Goal: Transaction & Acquisition: Purchase product/service

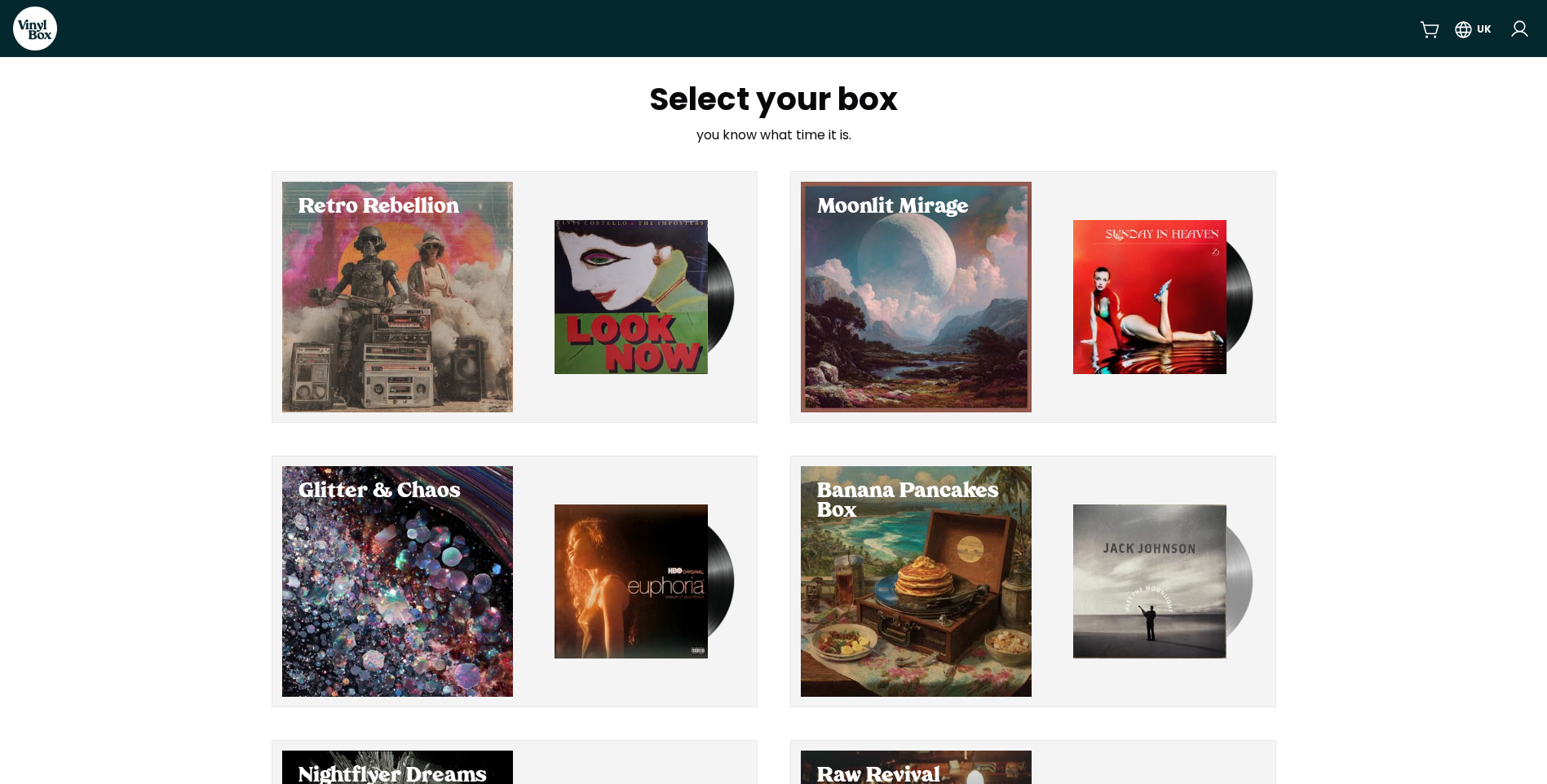
click at [526, 34] on nav "VinylBox [GEOGRAPHIC_DATA]" at bounding box center [773, 28] width 1547 height 57
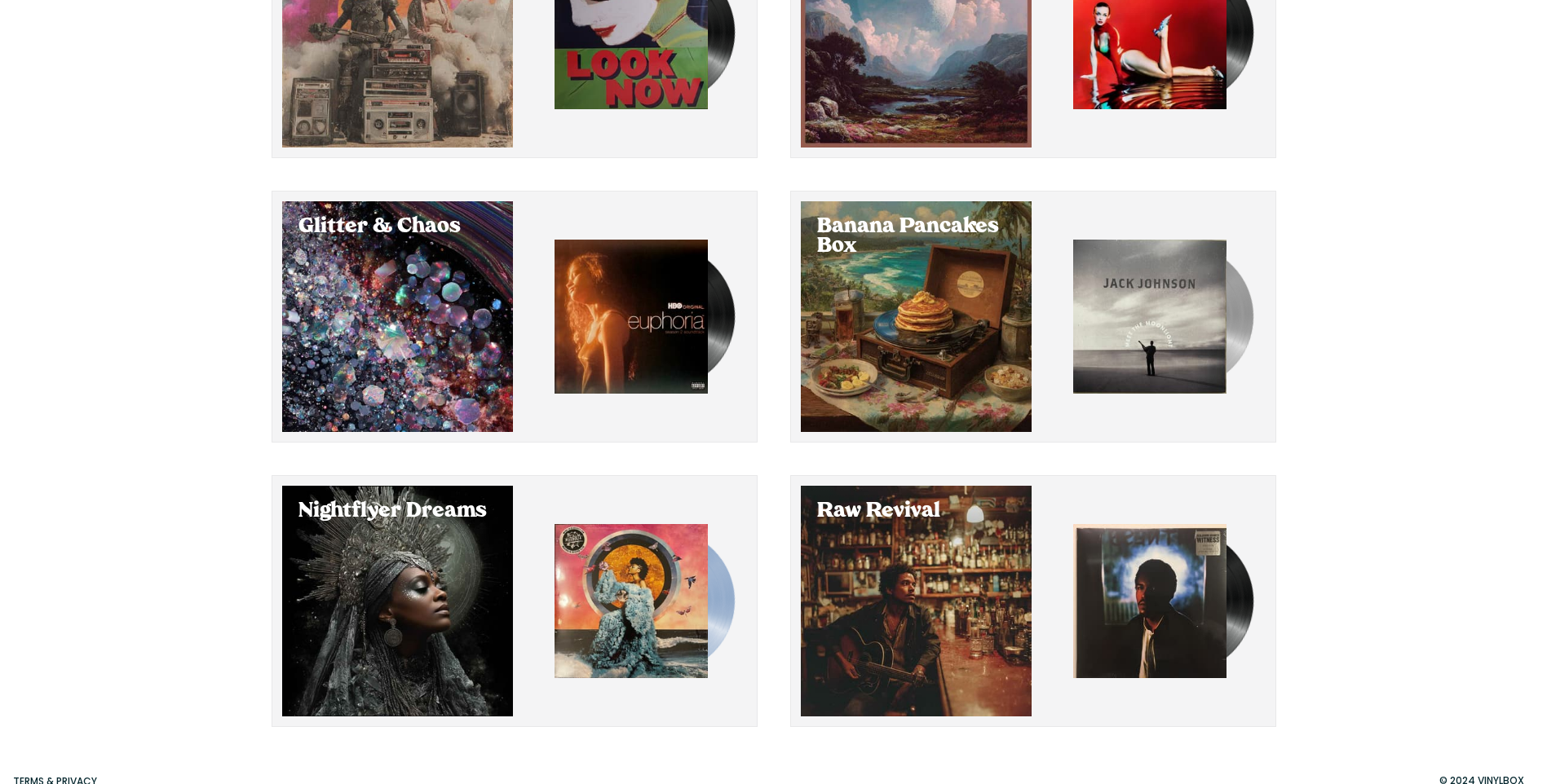
scroll to position [289, 0]
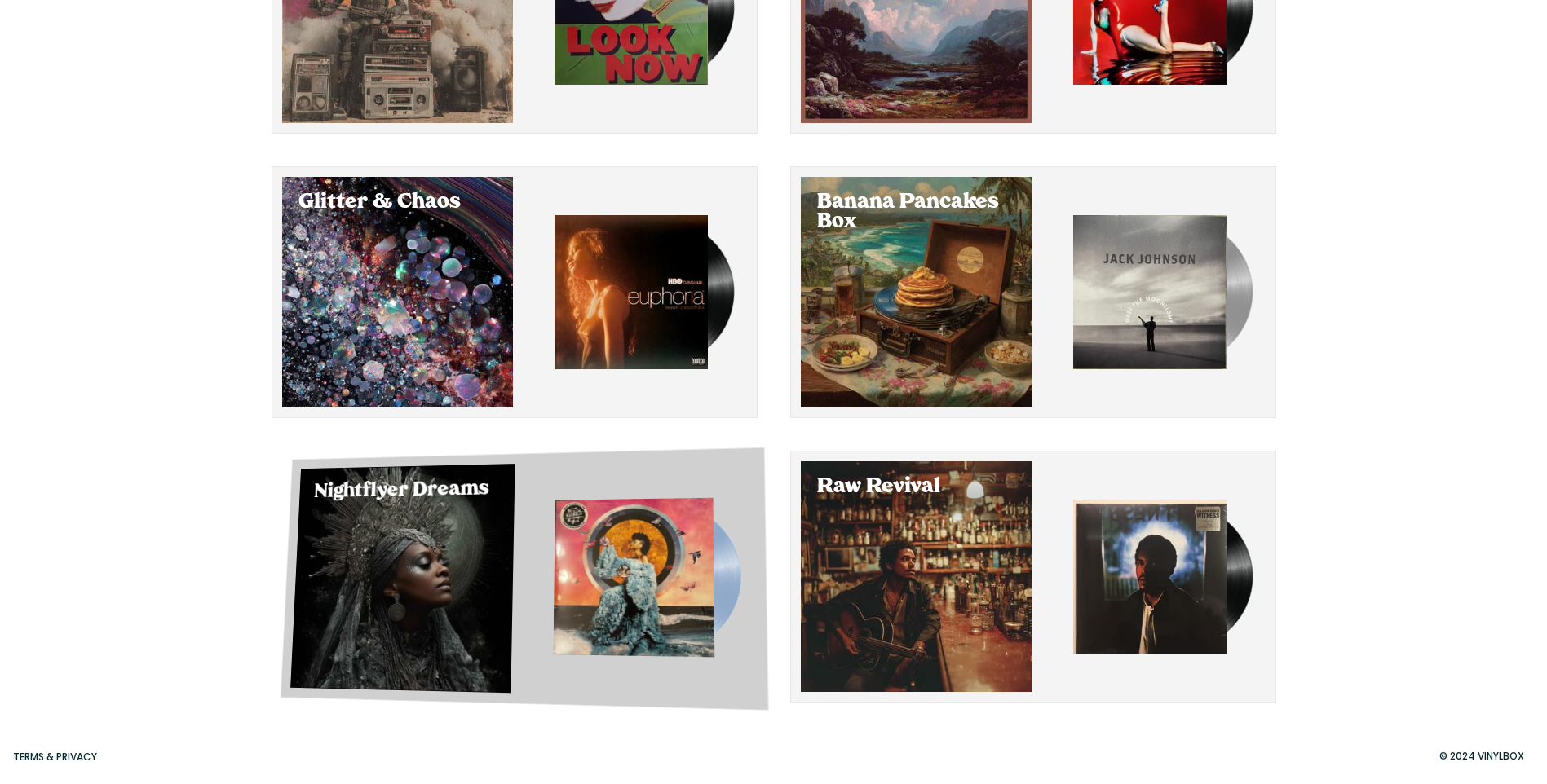
drag, startPoint x: 350, startPoint y: 539, endPoint x: 369, endPoint y: 616, distance: 79.3
click at [369, 616] on div "Select Nightflyer Dreams" at bounding box center [402, 578] width 224 height 229
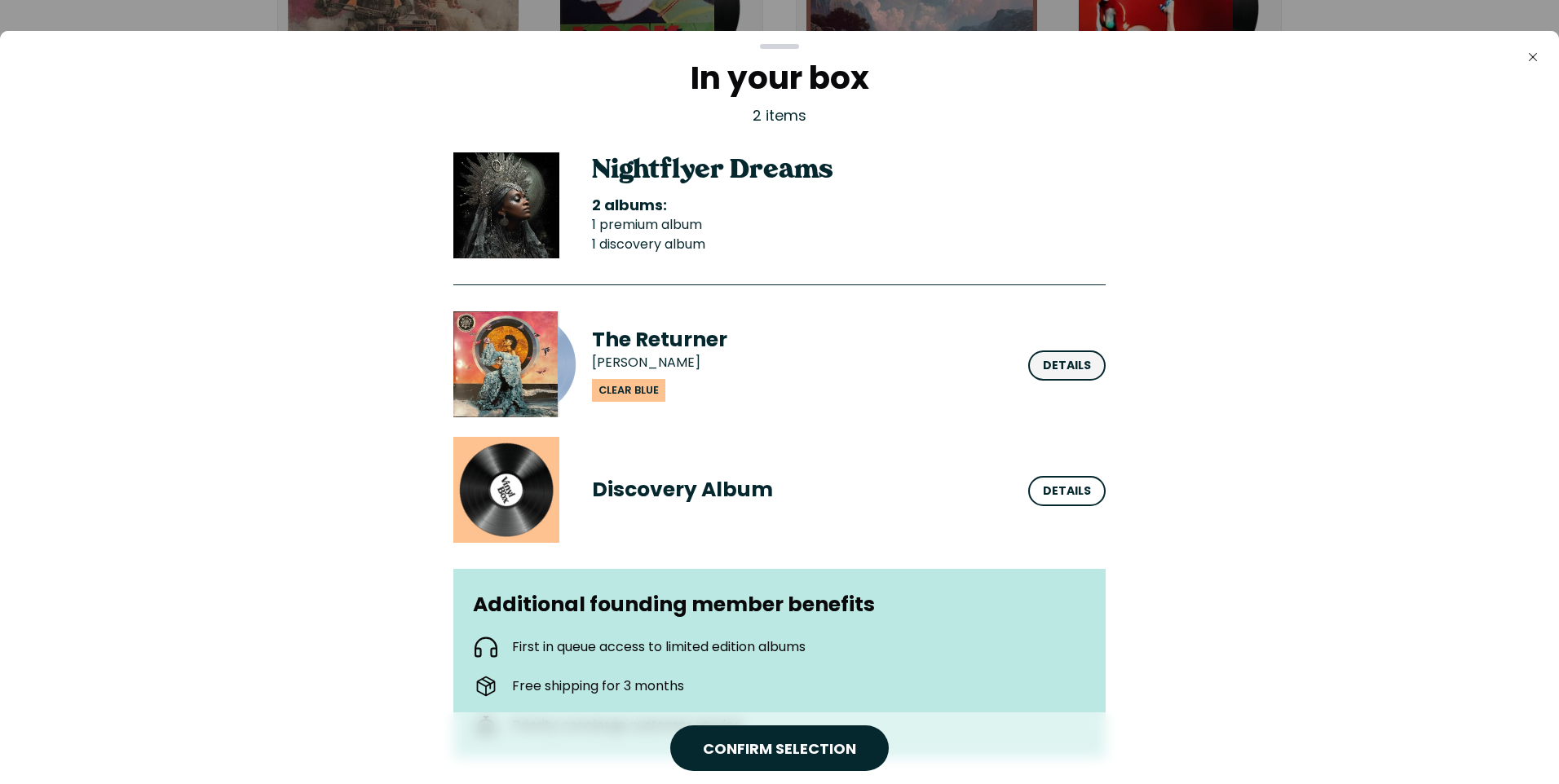
click at [1081, 362] on div "Details" at bounding box center [1067, 366] width 48 height 17
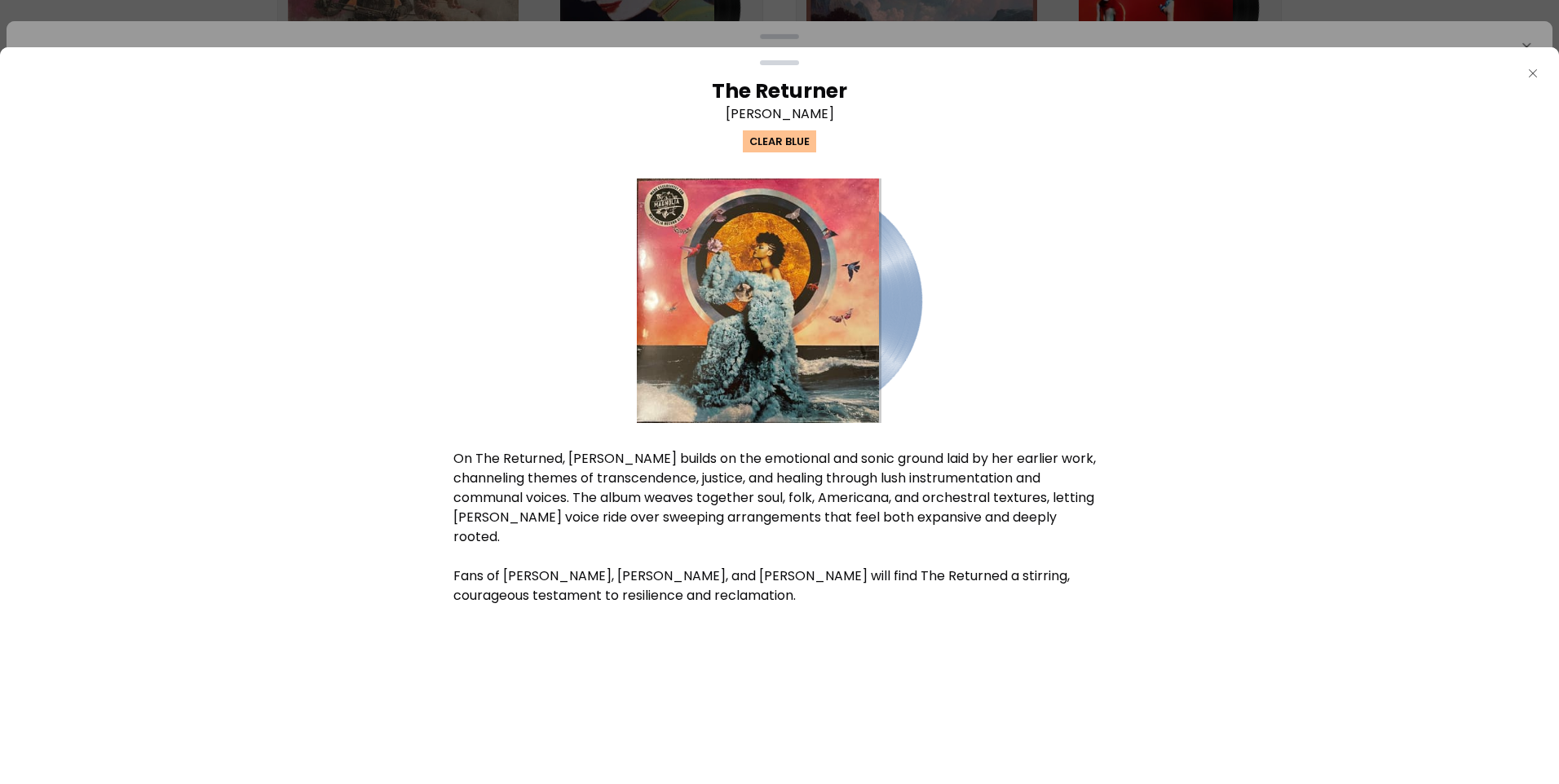
click at [1531, 76] on icon "button" at bounding box center [1532, 73] width 9 height 9
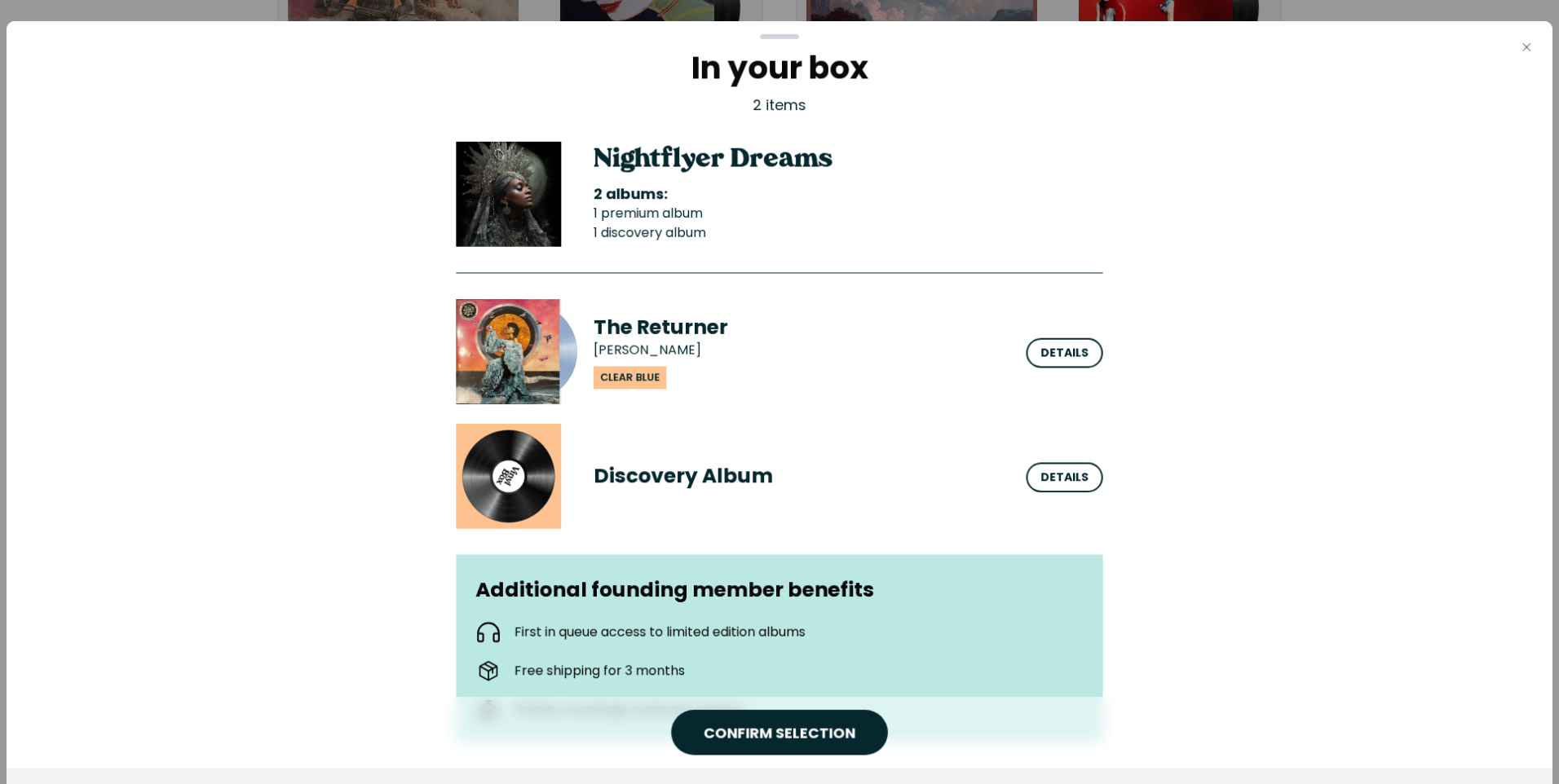
click at [1523, 42] on icon "Close" at bounding box center [1527, 47] width 13 height 13
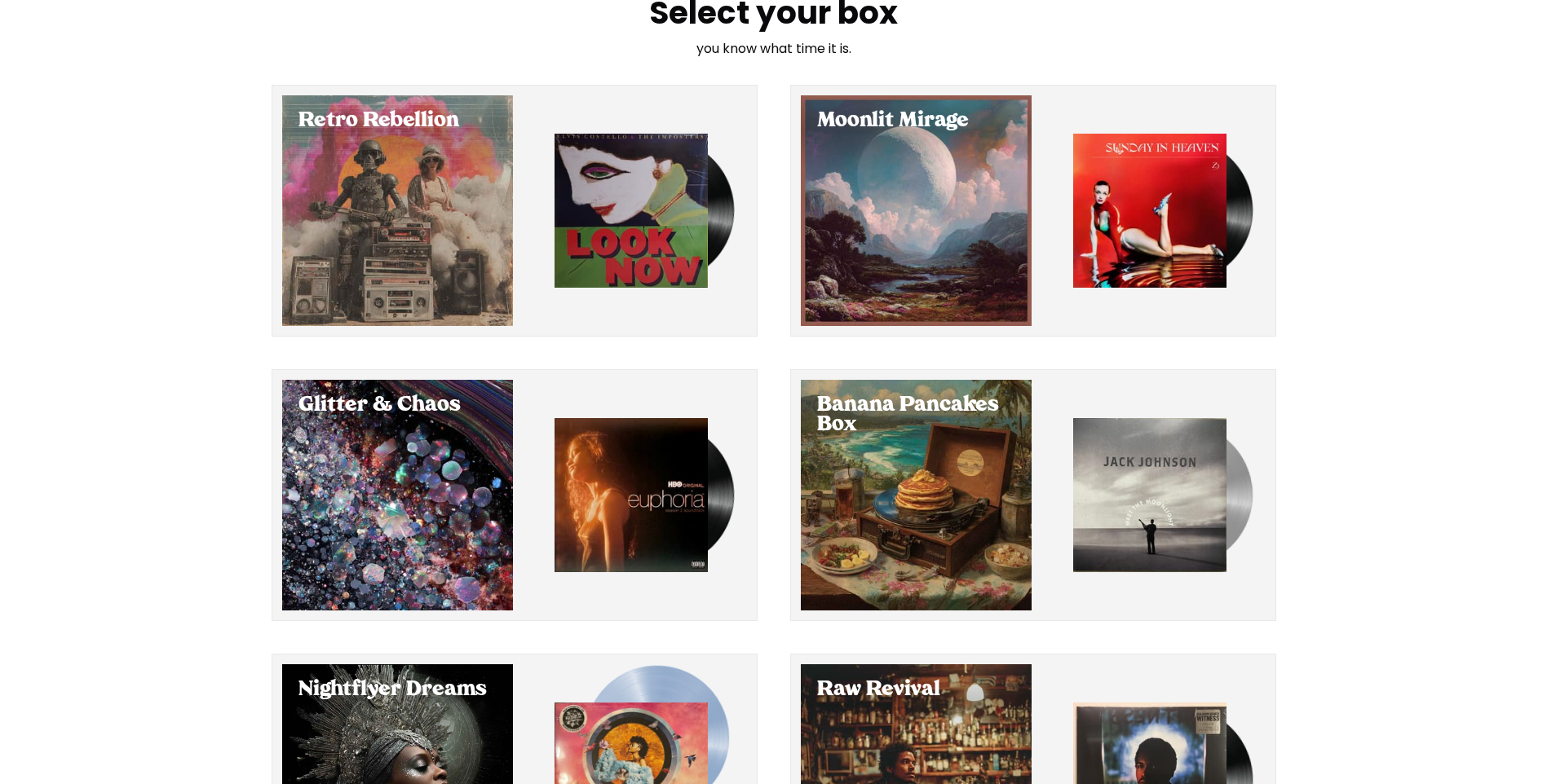
scroll to position [45, 0]
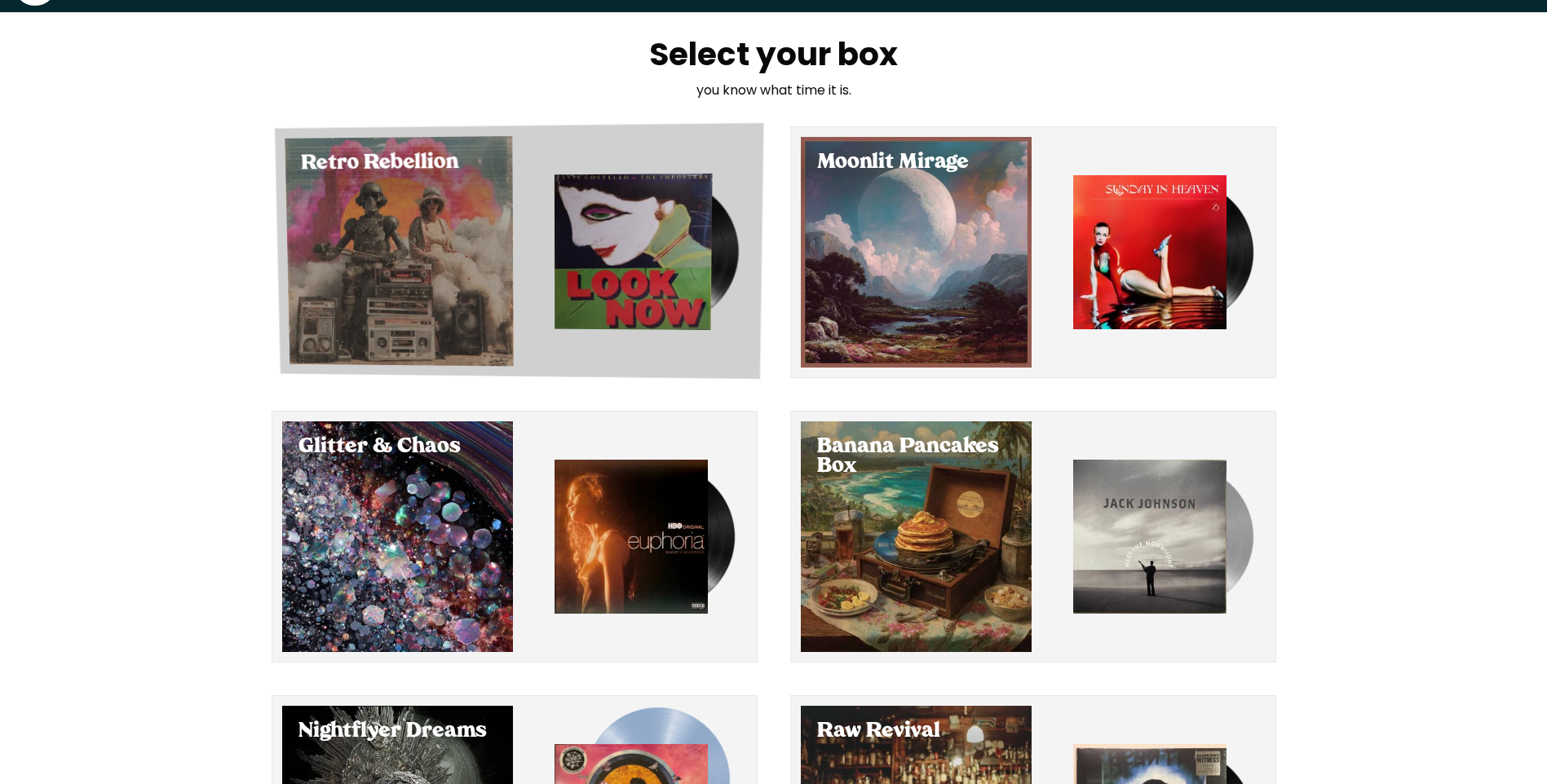
click at [452, 228] on div "Select Retro Rebellion" at bounding box center [398, 251] width 229 height 229
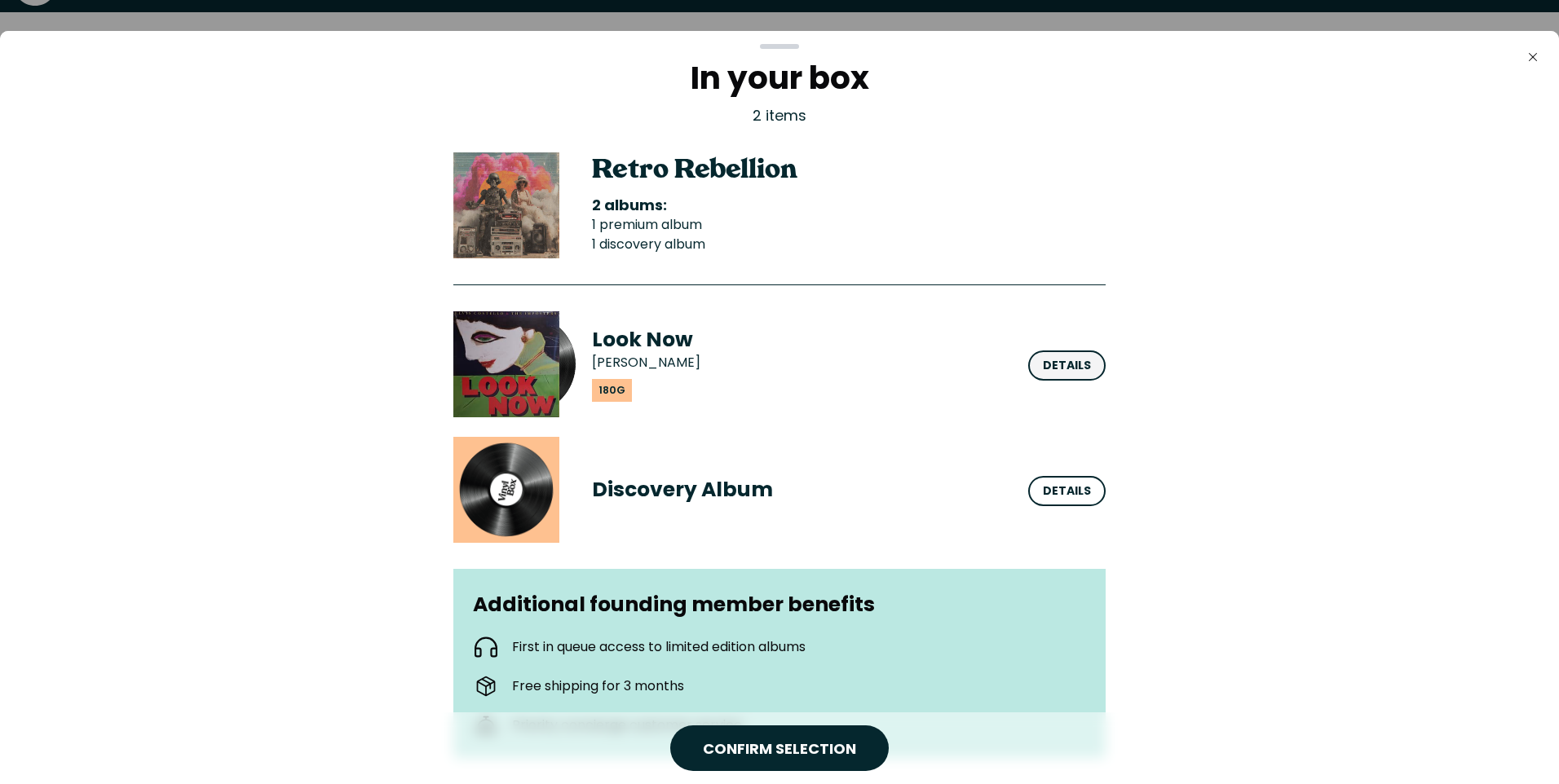
click at [1066, 363] on div "Details" at bounding box center [1067, 366] width 48 height 17
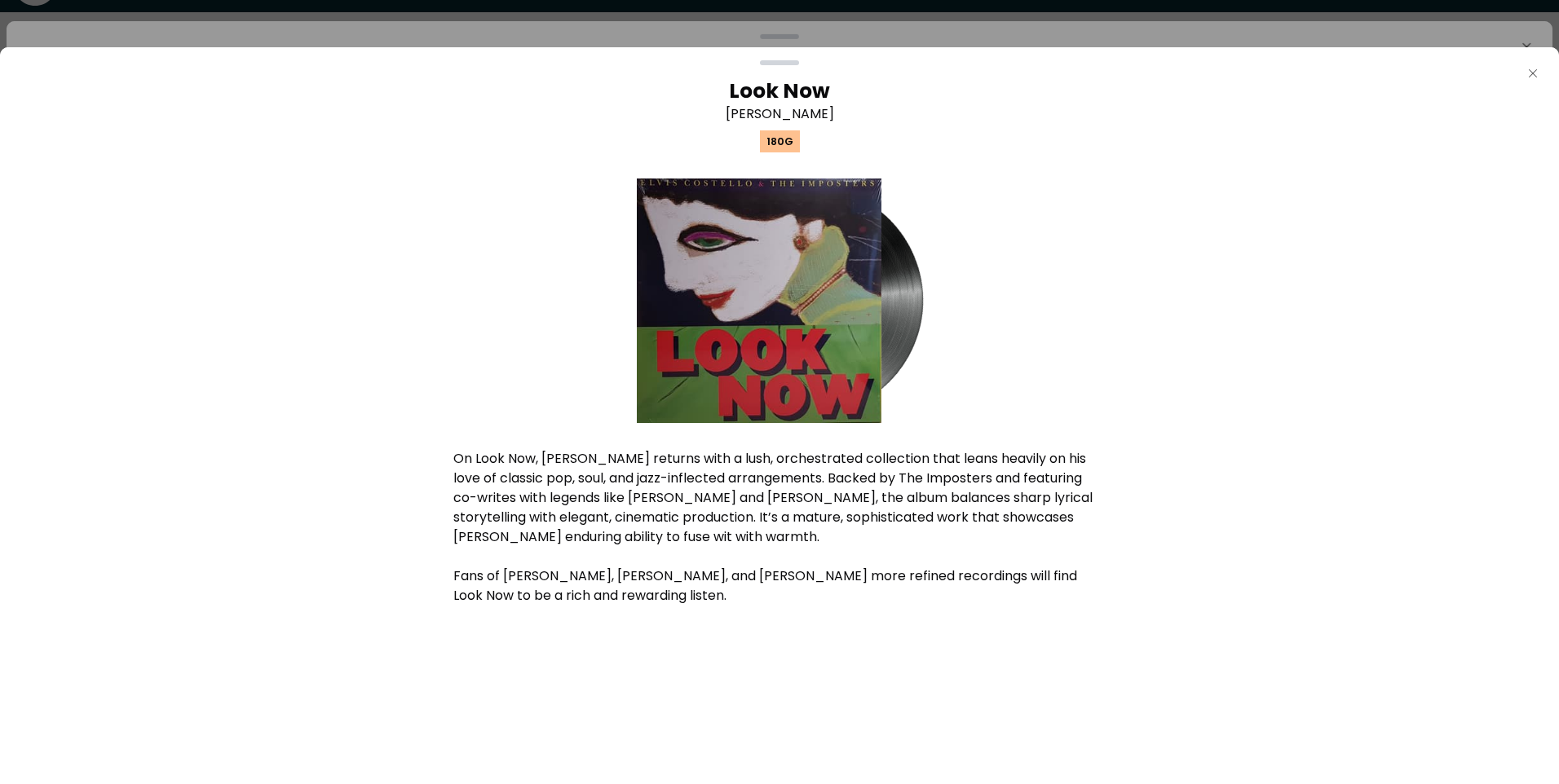
click at [1533, 72] on icon "button" at bounding box center [1532, 73] width 9 height 9
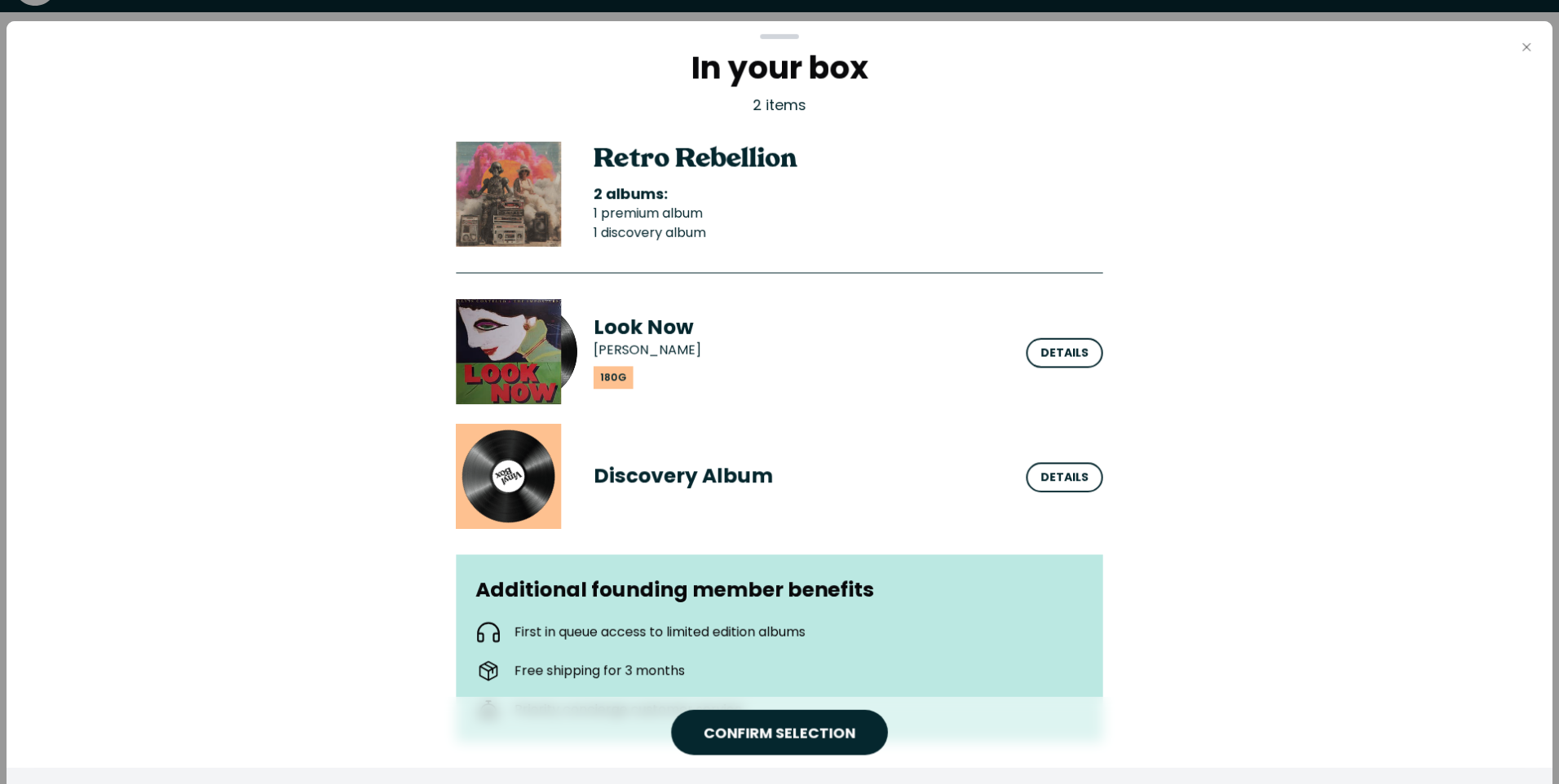
click at [1531, 47] on icon "Close" at bounding box center [1527, 47] width 13 height 13
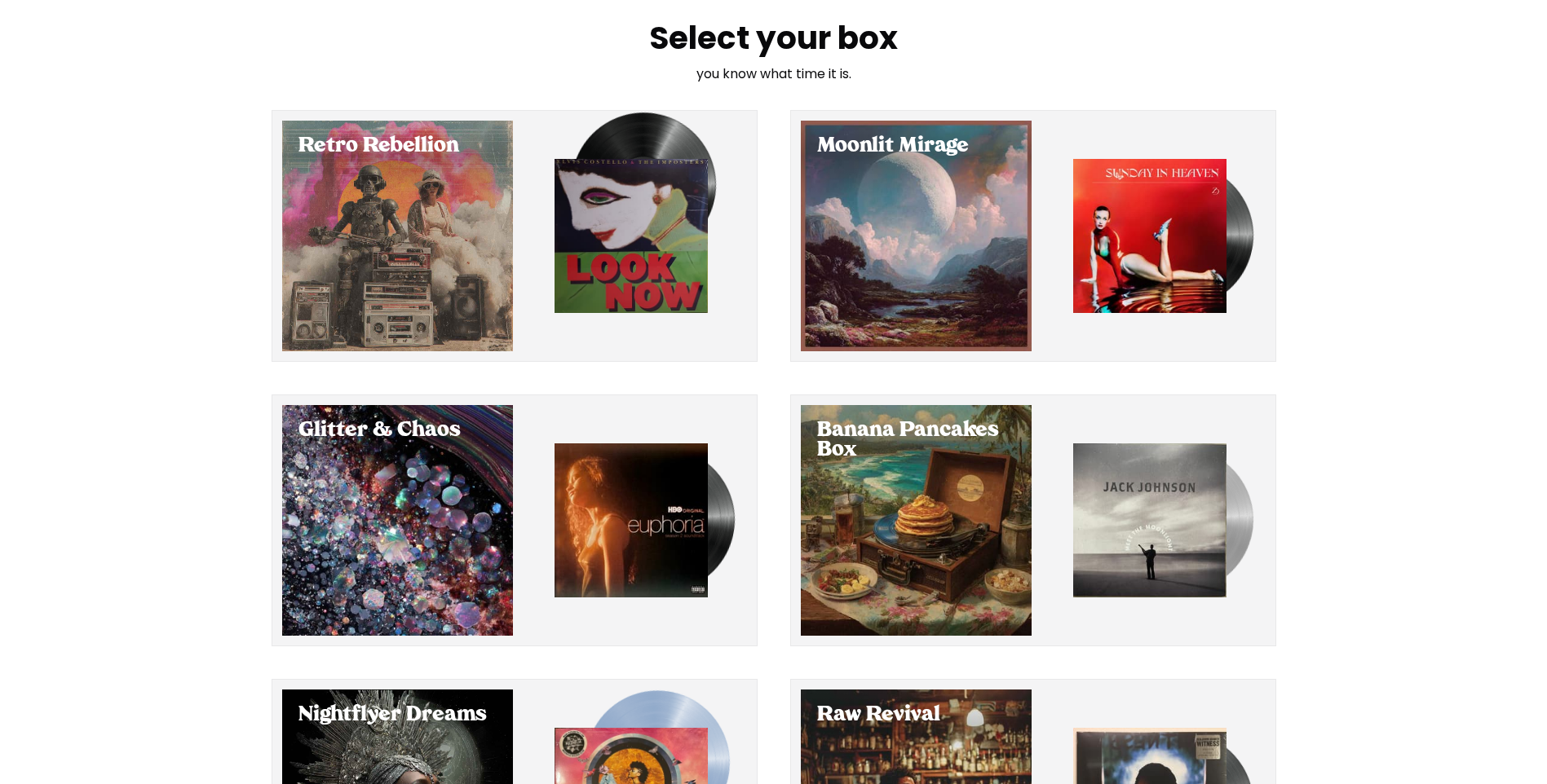
scroll to position [45, 0]
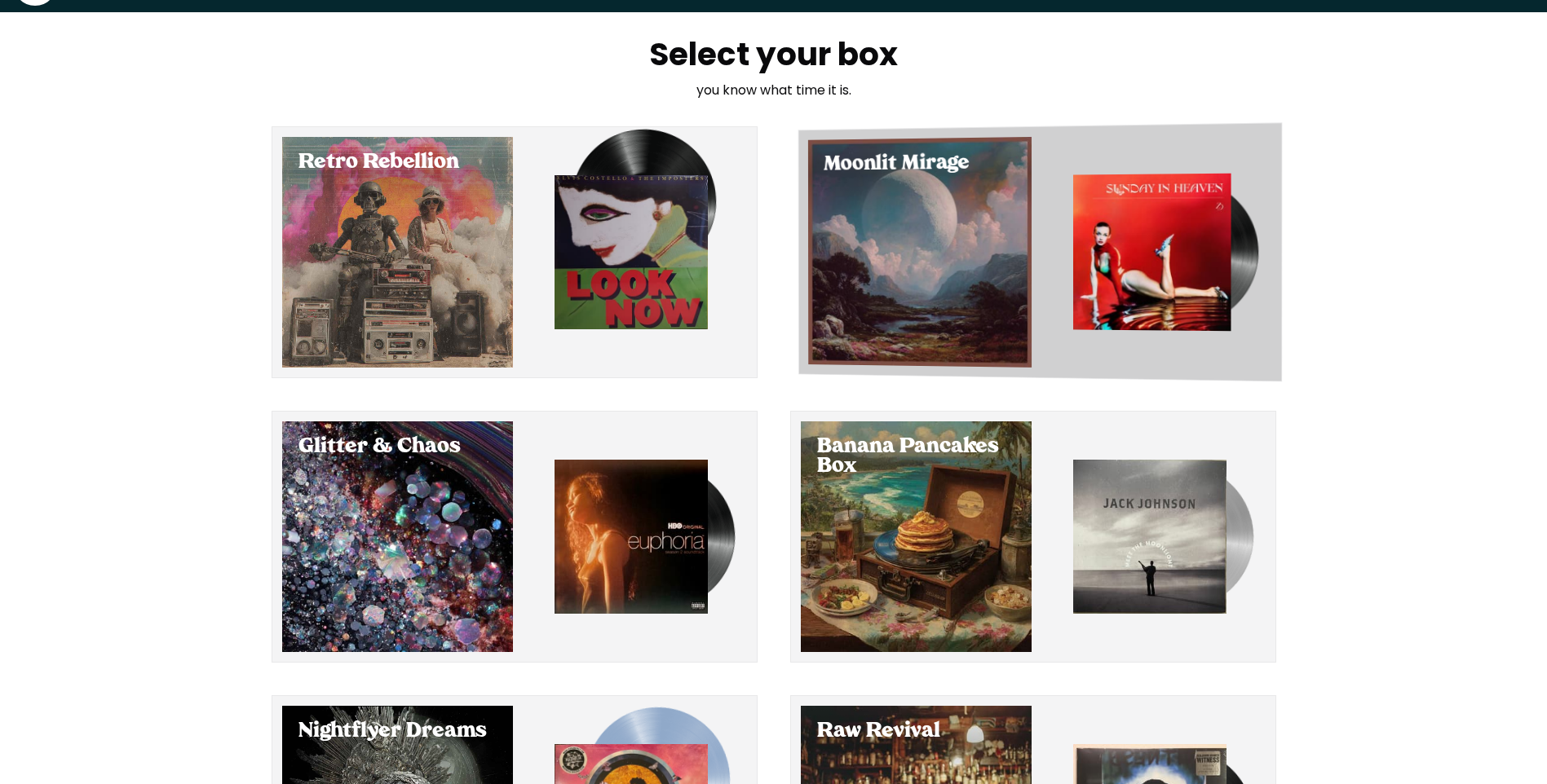
click at [942, 251] on div "Select Moonlit Mirage" at bounding box center [919, 251] width 224 height 230
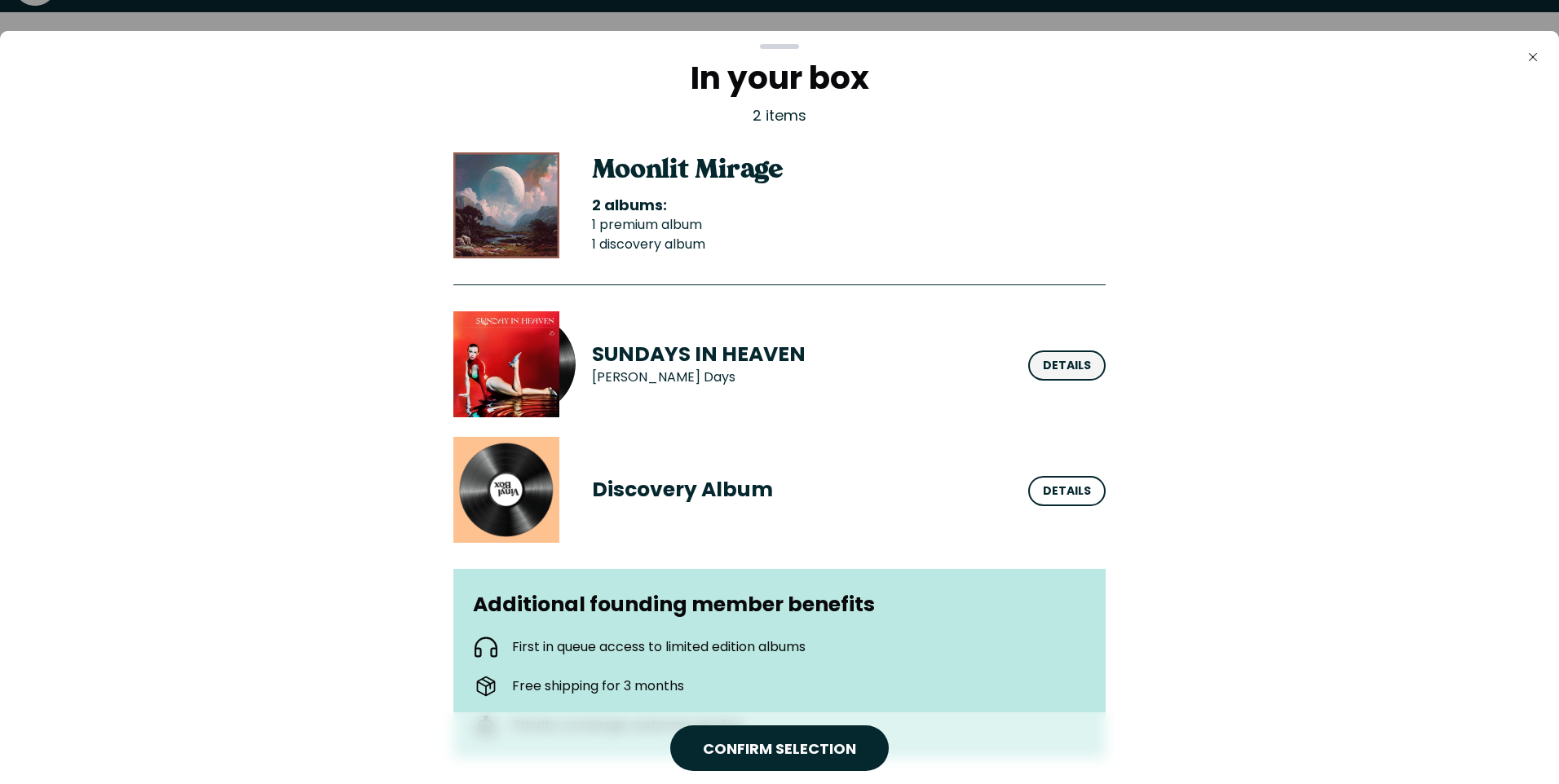
click at [1063, 363] on div "Details" at bounding box center [1067, 366] width 48 height 17
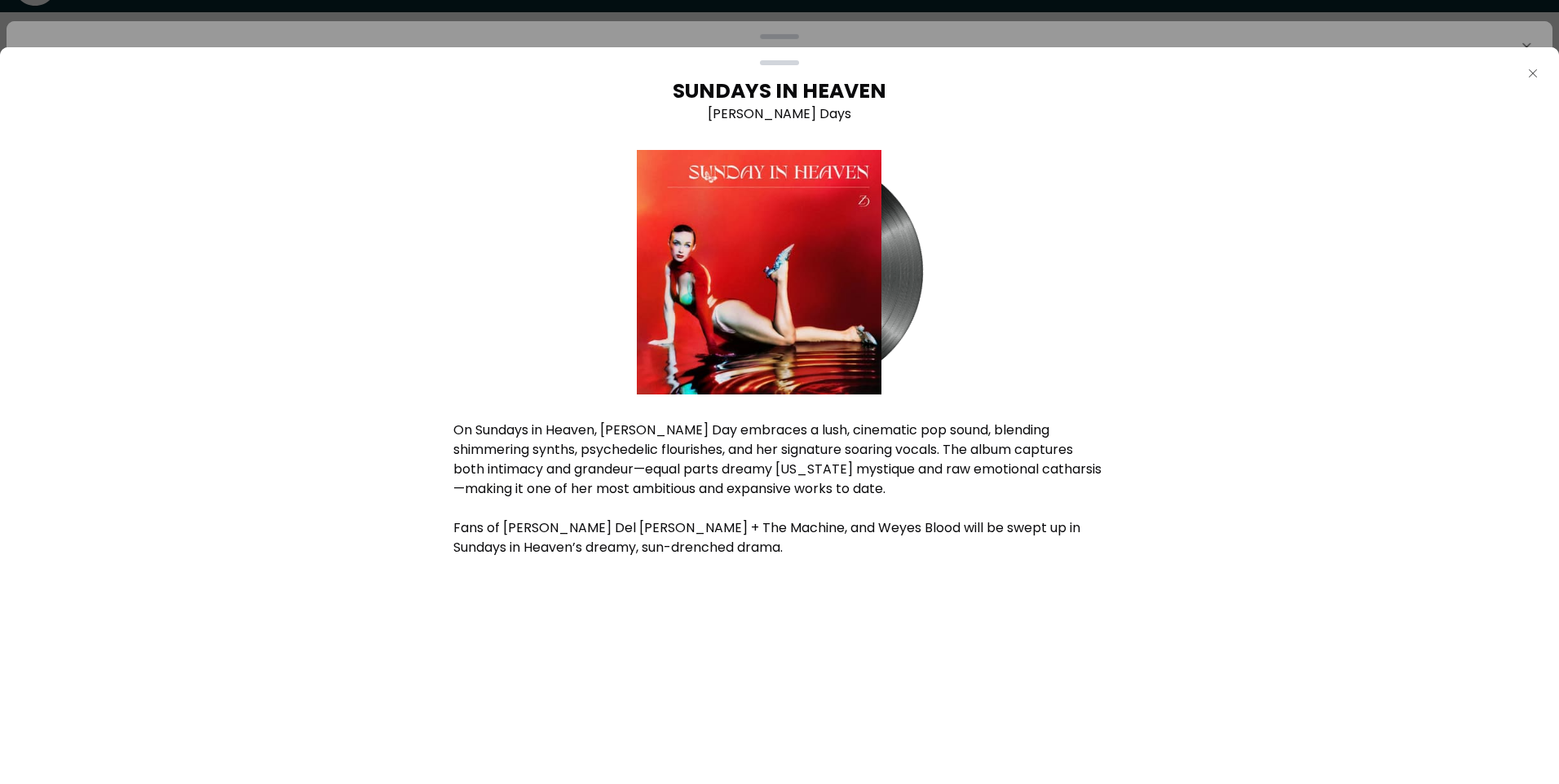
click at [1532, 73] on icon "button" at bounding box center [1532, 73] width 9 height 9
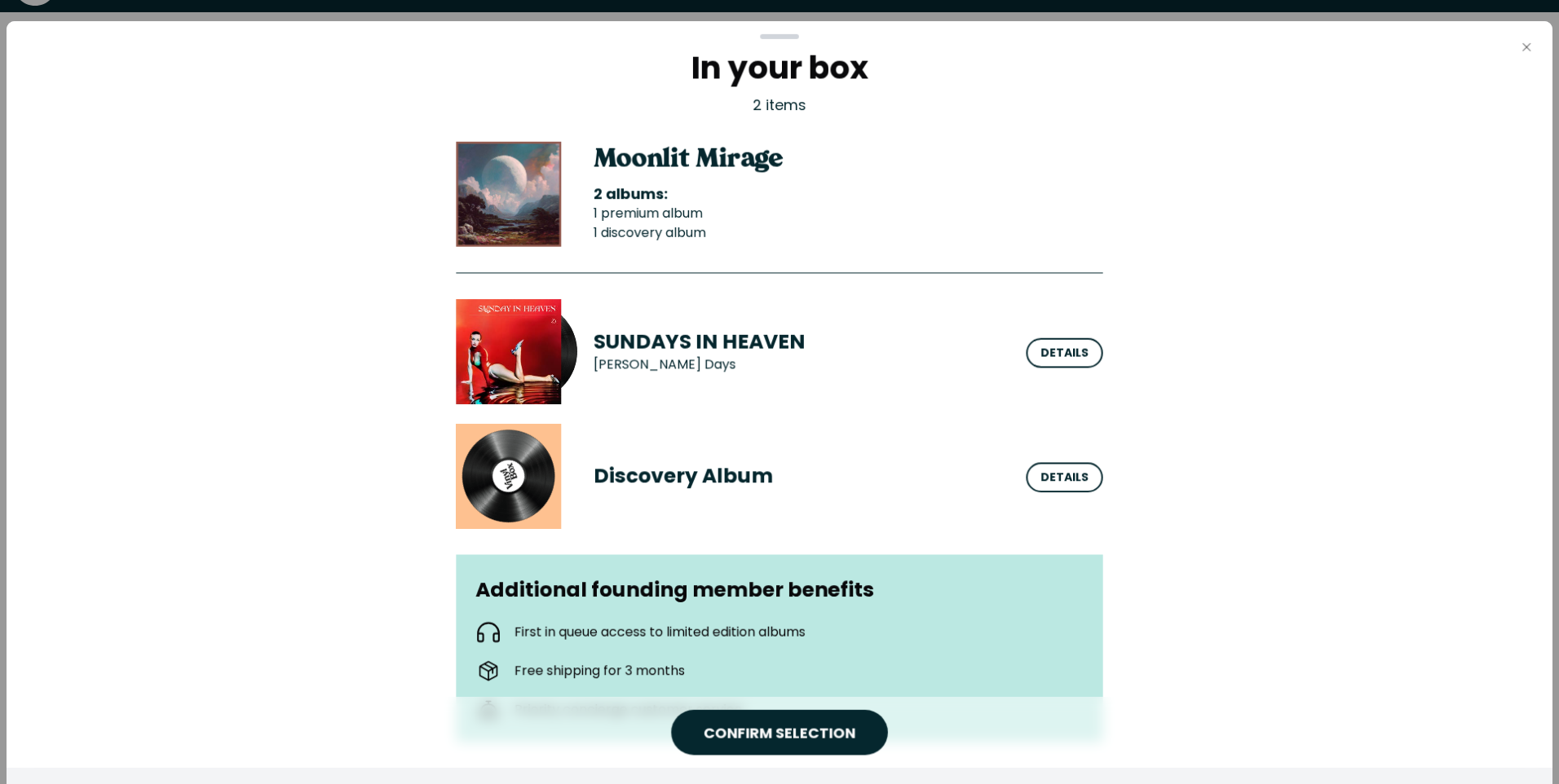
click at [1525, 50] on icon "Close" at bounding box center [1527, 47] width 13 height 13
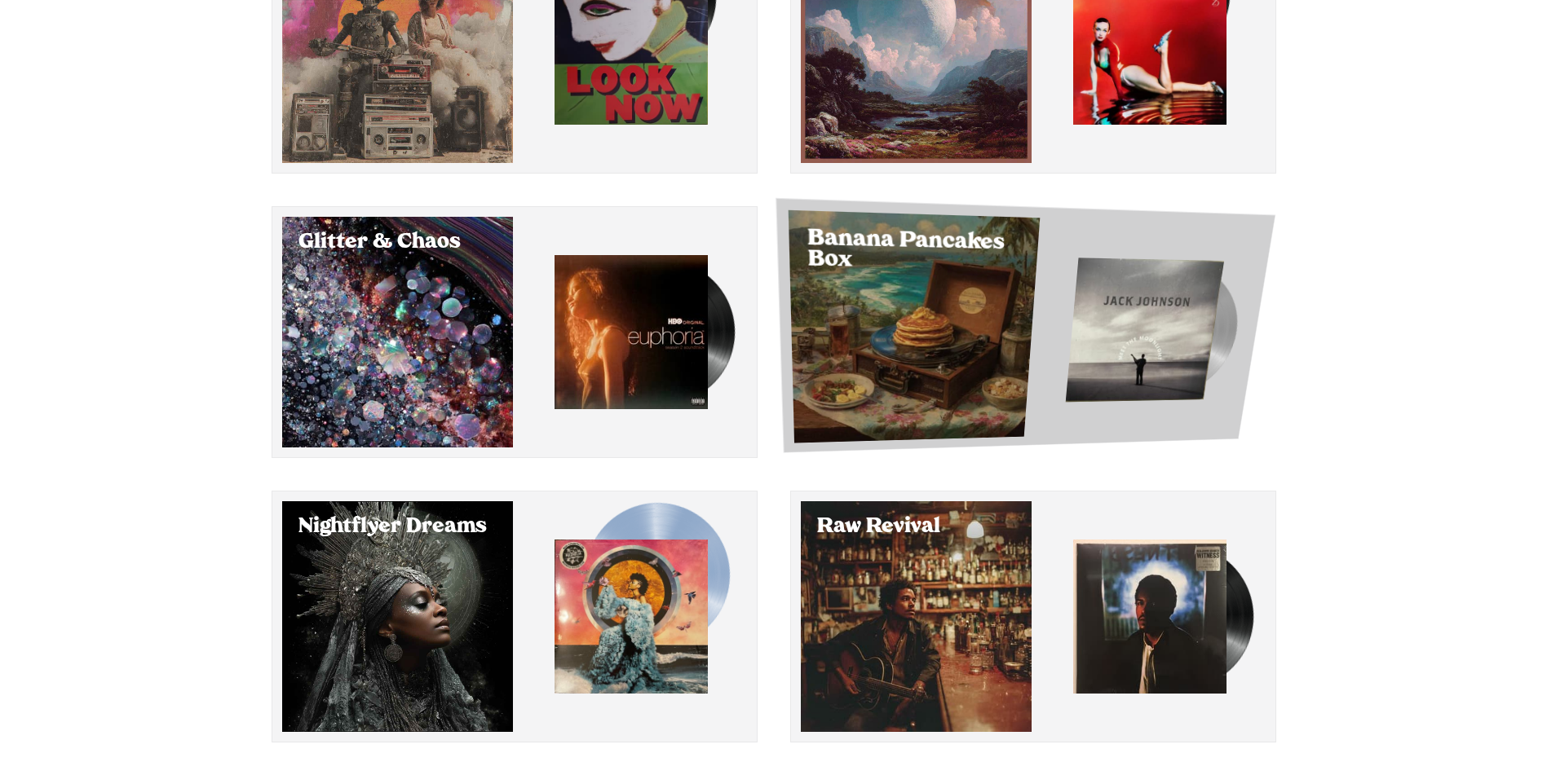
scroll to position [289, 0]
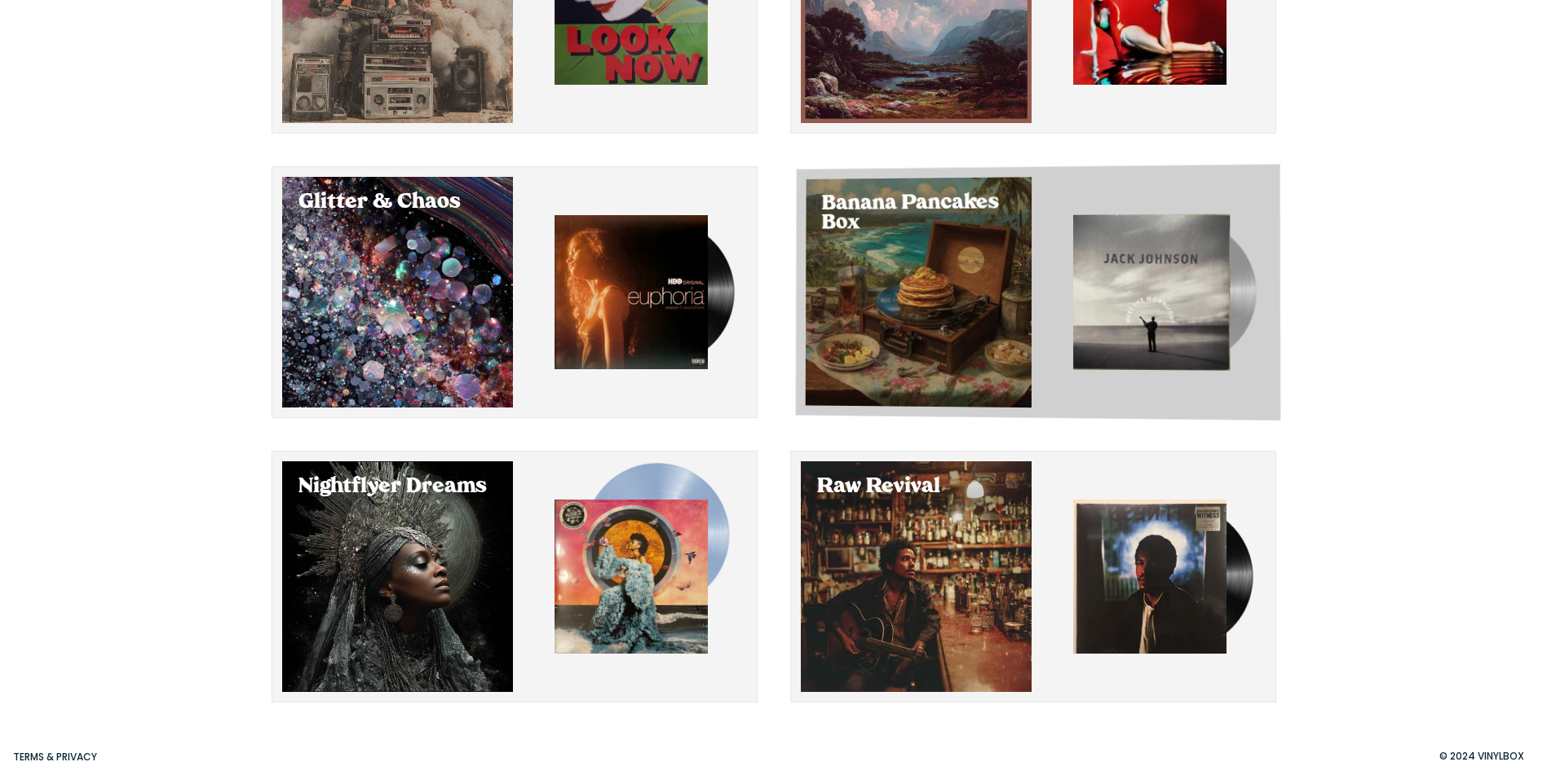
click at [967, 296] on div "Select Banana Pancakes Box" at bounding box center [918, 292] width 226 height 230
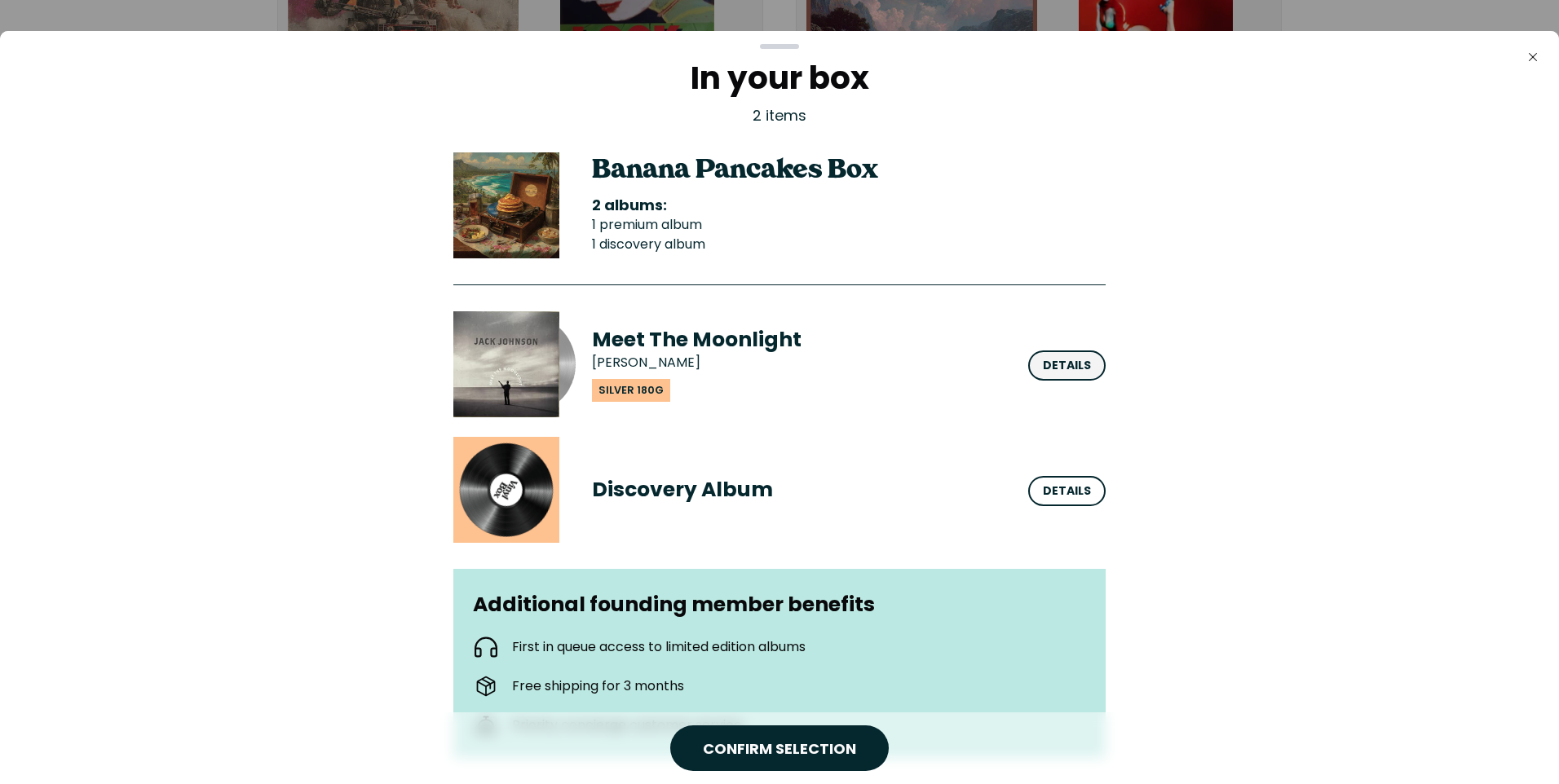
click at [1053, 377] on div "Details" at bounding box center [1067, 366] width 78 height 30
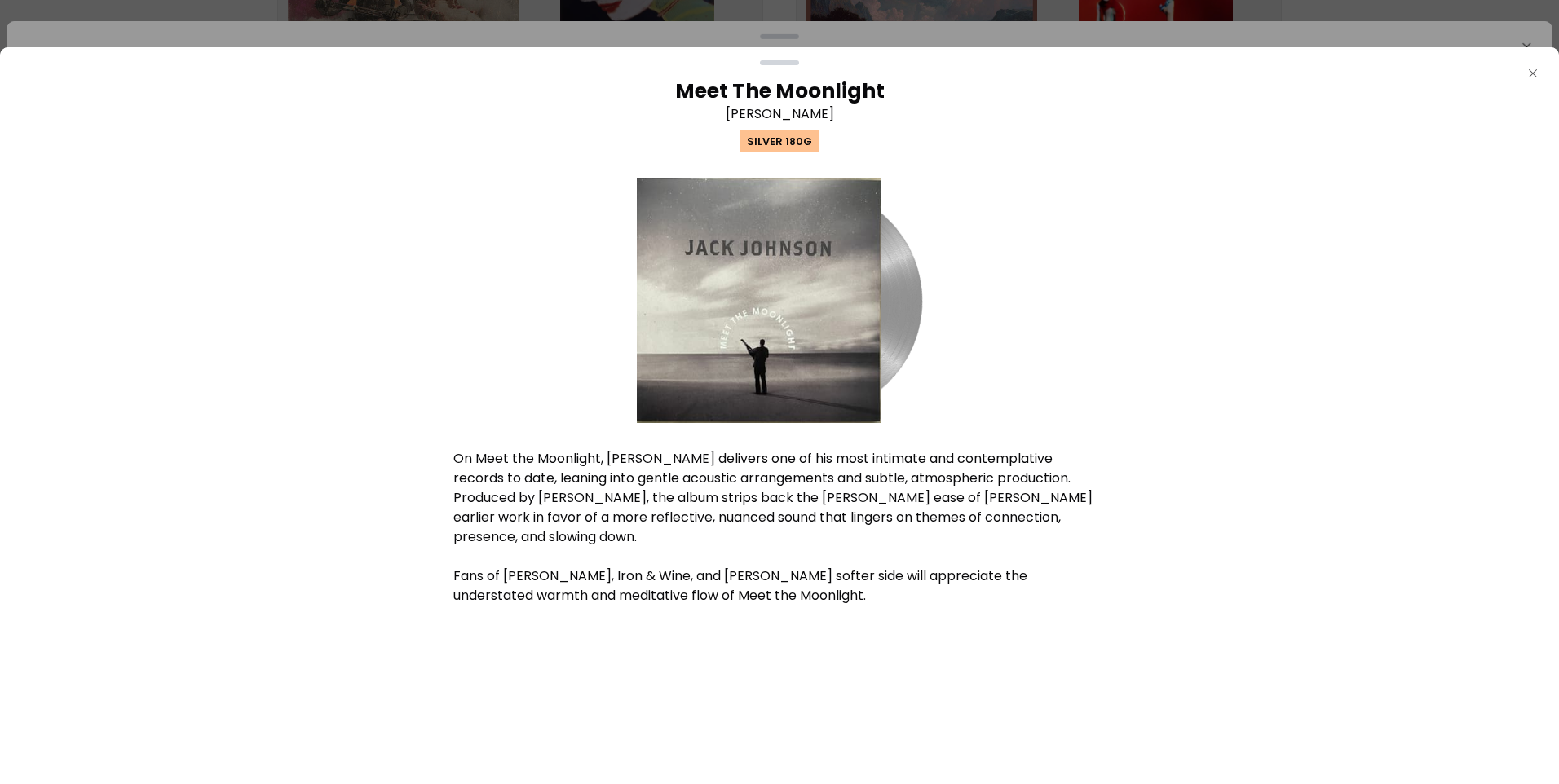
click at [1534, 69] on icon "Close" at bounding box center [1533, 74] width 13 height 13
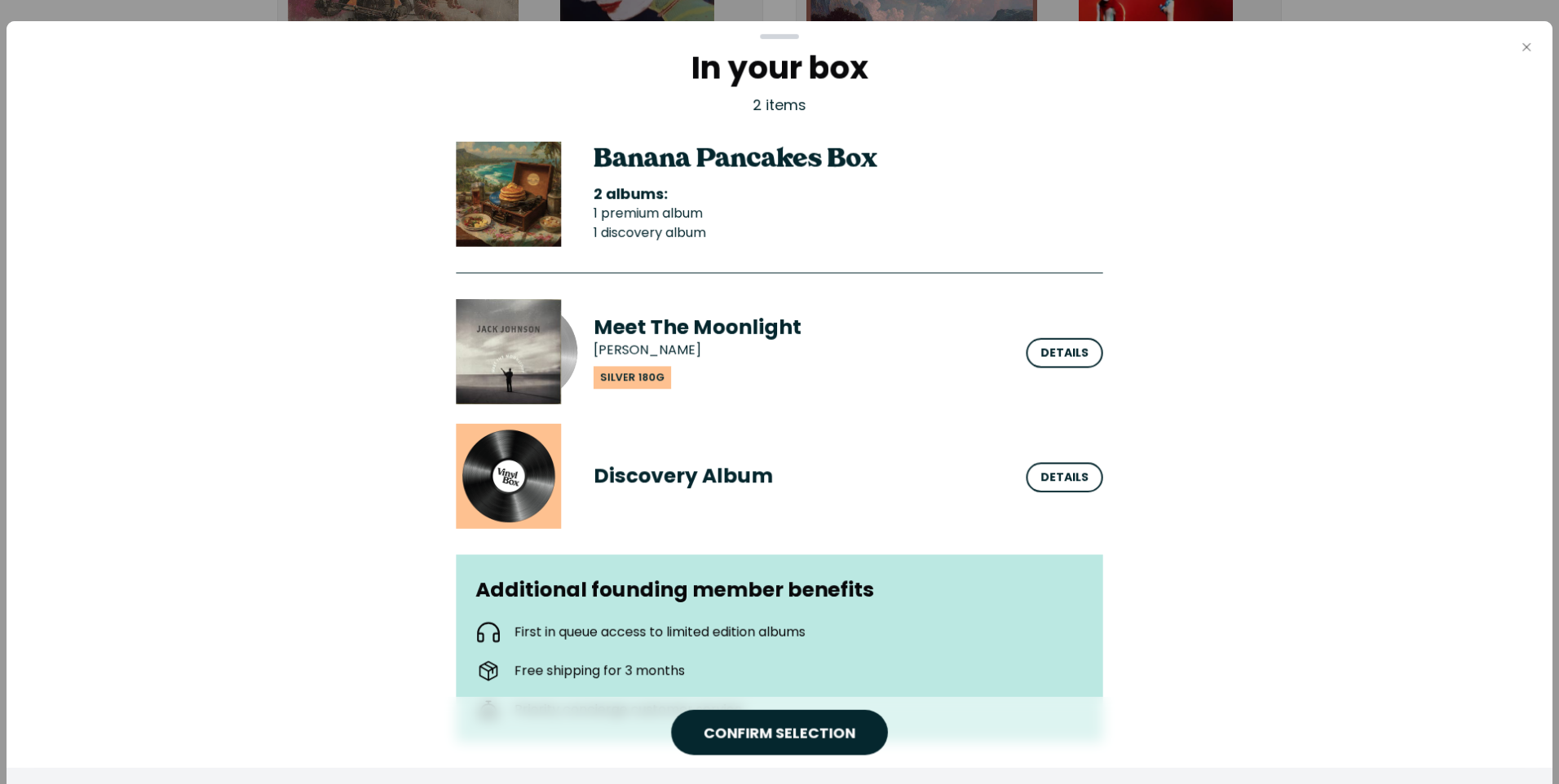
click at [1527, 48] on icon "Close" at bounding box center [1527, 47] width 13 height 13
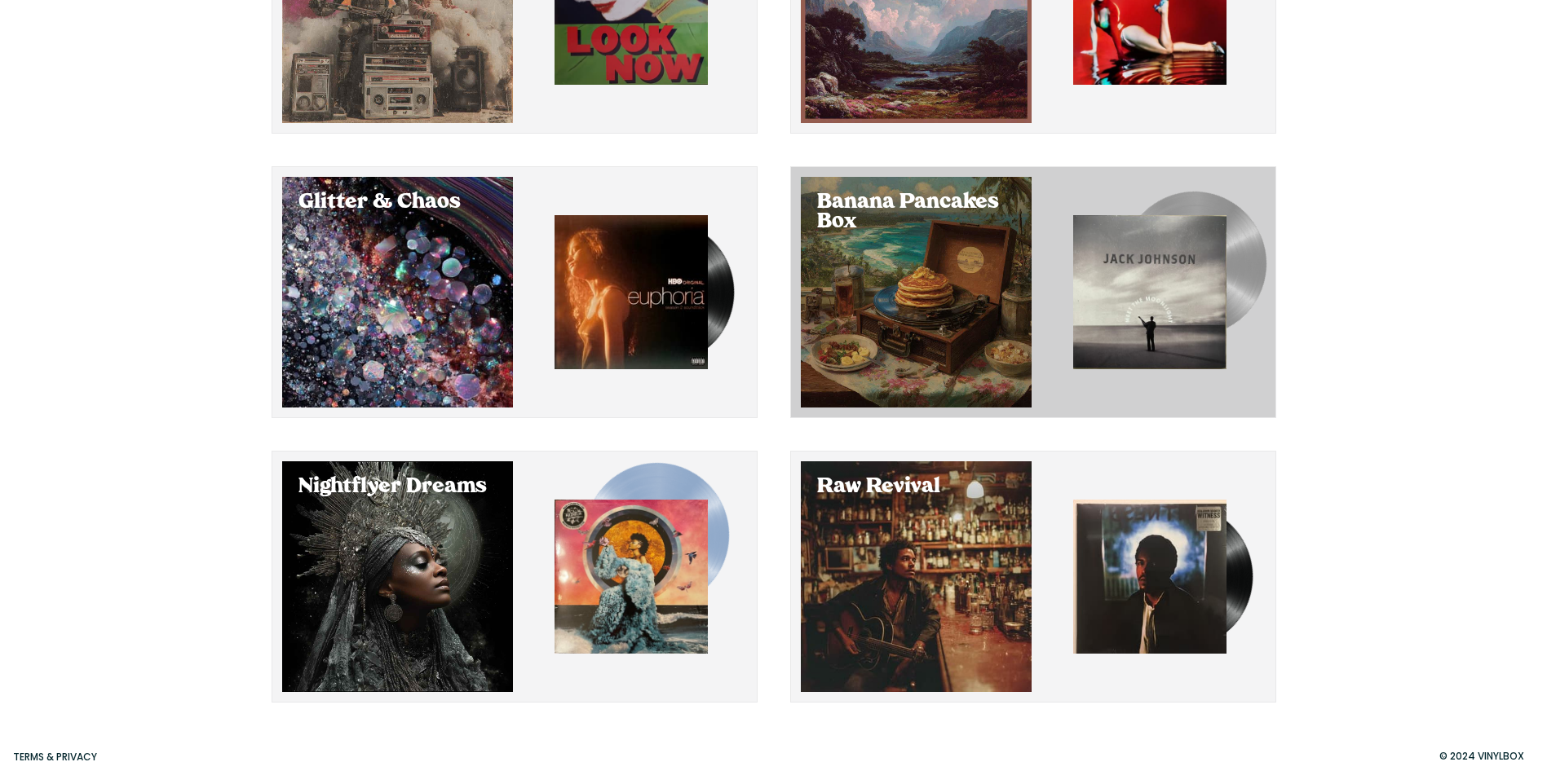
scroll to position [289, 0]
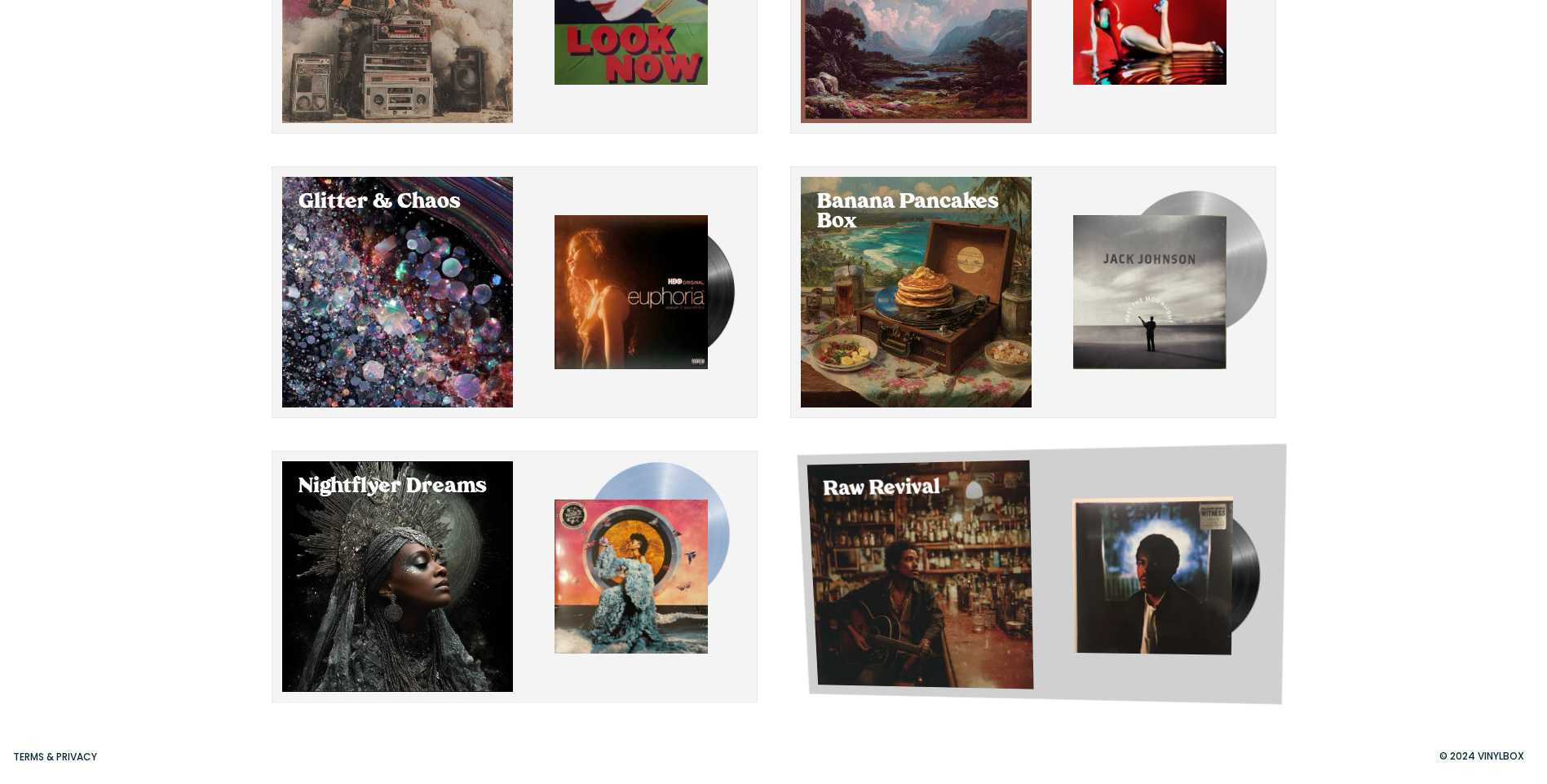
click at [896, 530] on div "Select Raw Revival" at bounding box center [919, 575] width 227 height 229
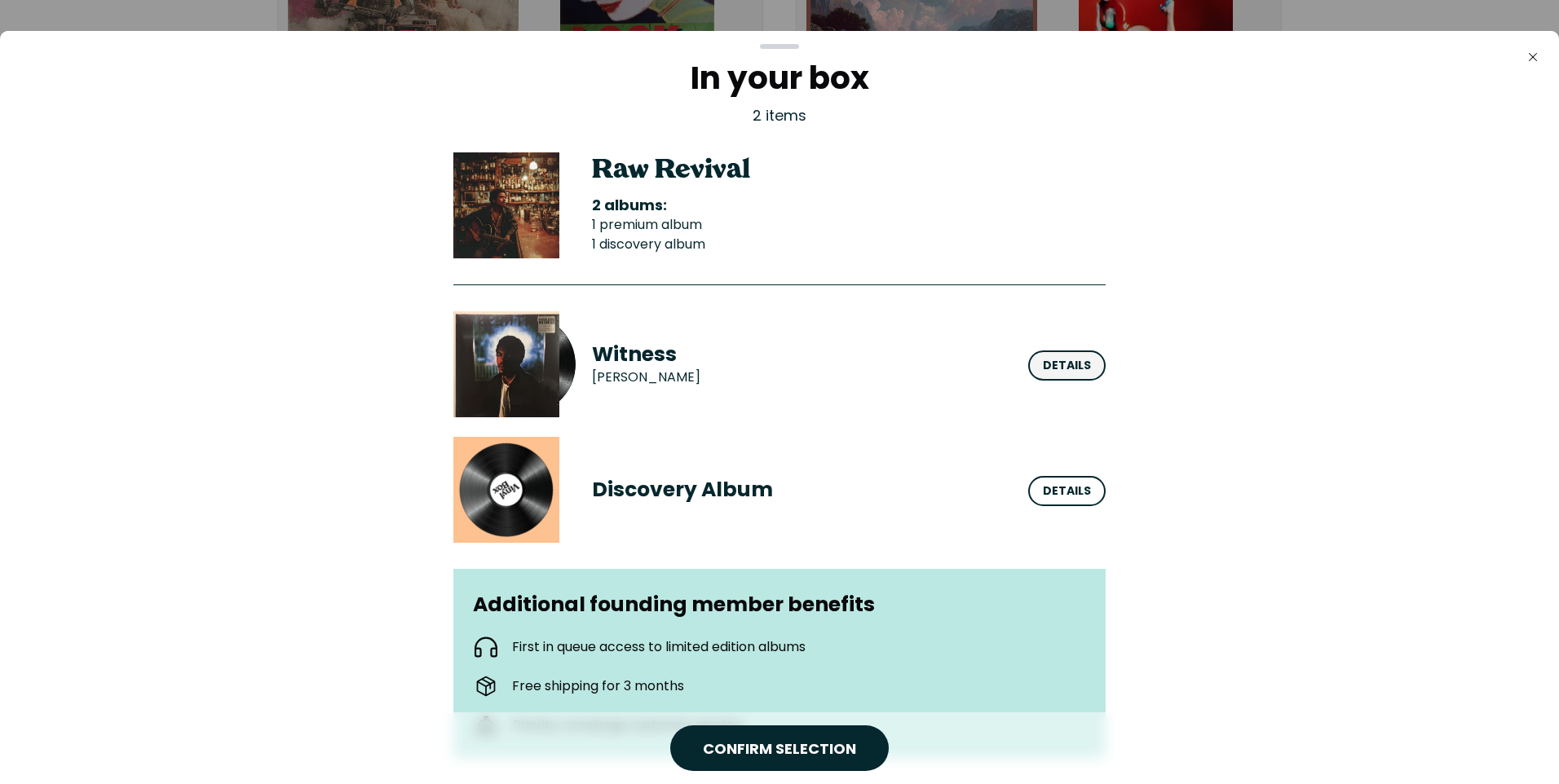
click at [1073, 361] on div "Details" at bounding box center [1067, 366] width 48 height 17
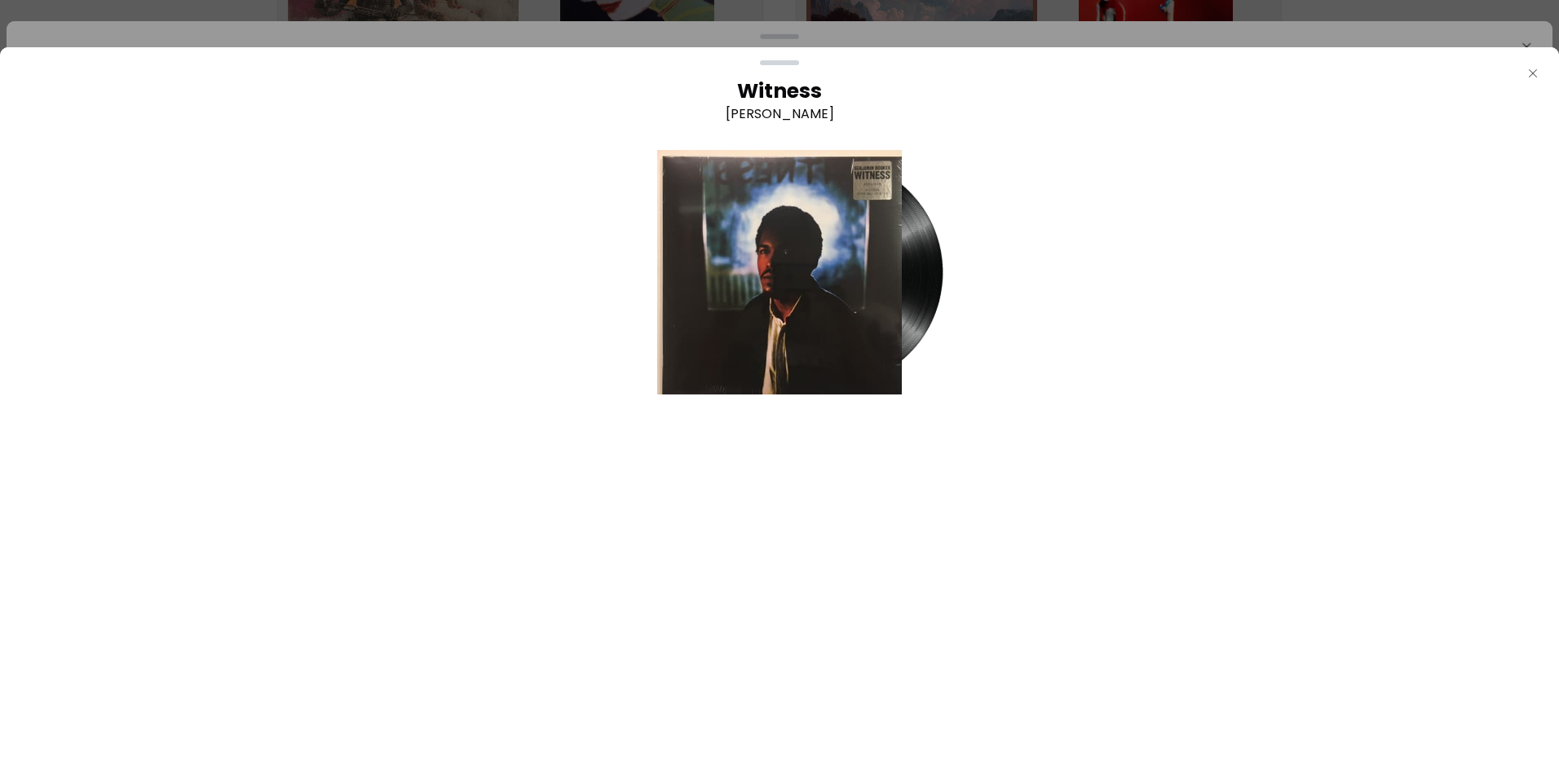
click at [1537, 74] on icon "Close" at bounding box center [1533, 74] width 13 height 13
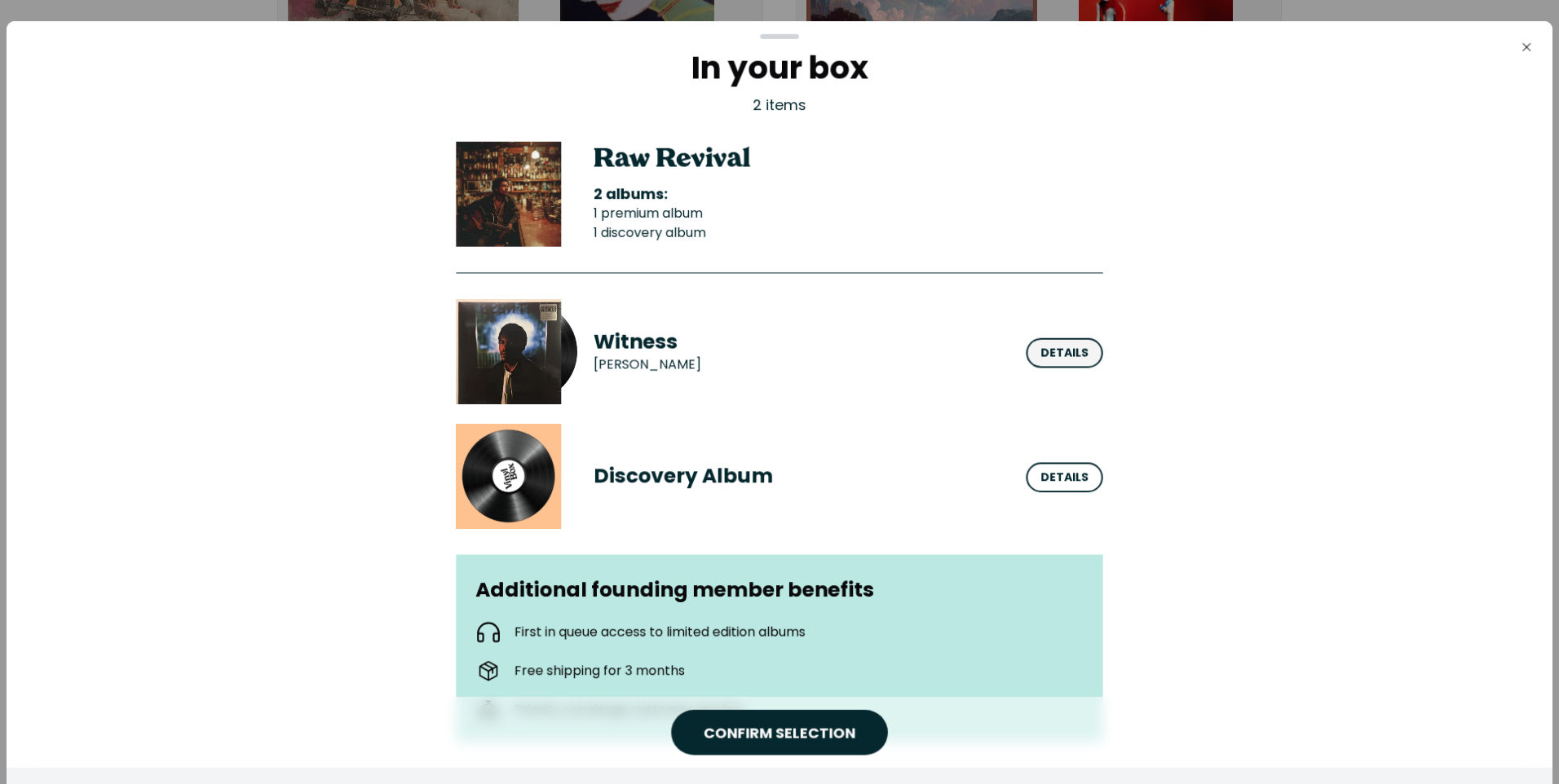
click at [1070, 356] on div "Details" at bounding box center [1064, 354] width 48 height 17
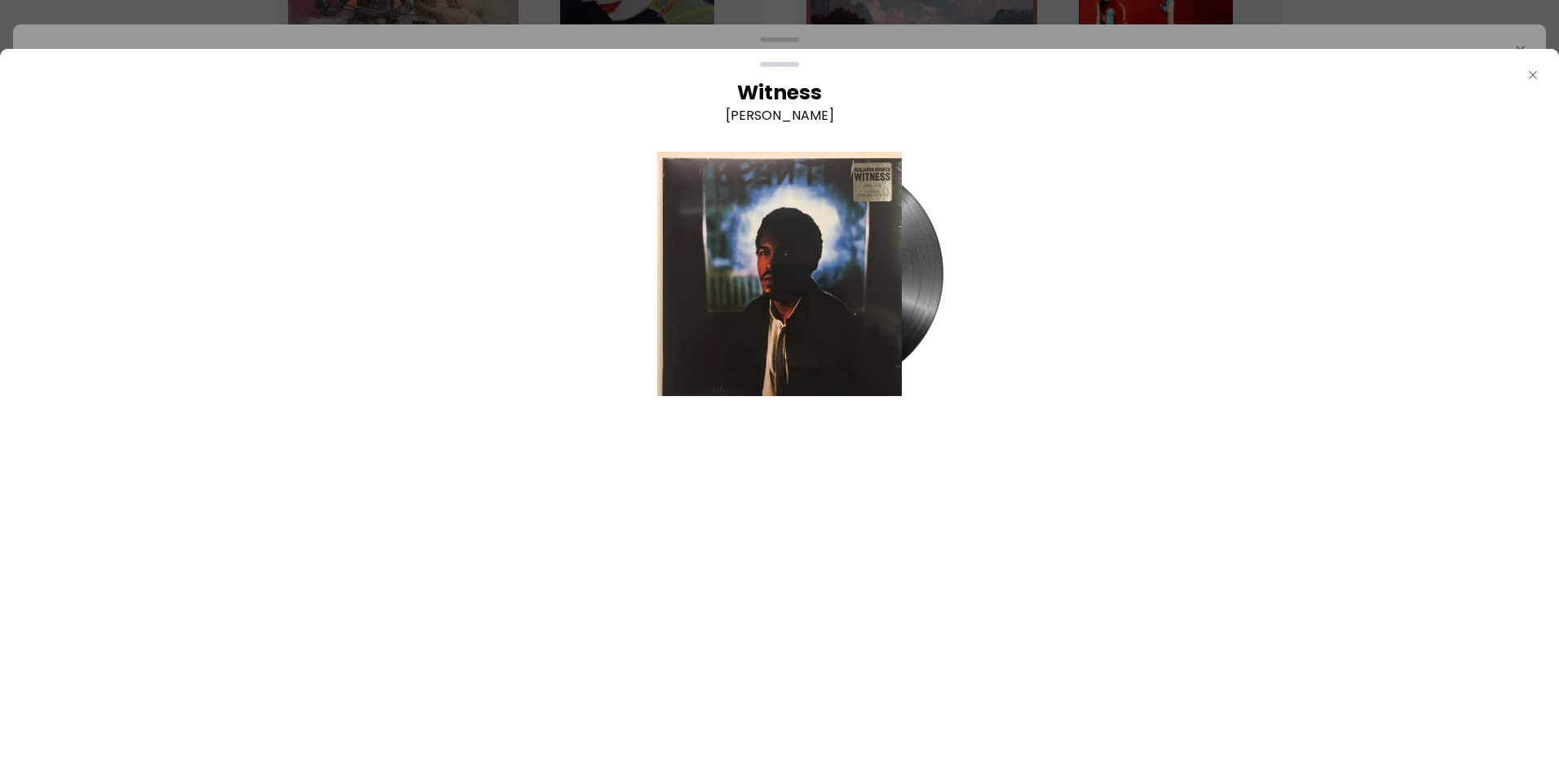
click at [1532, 78] on icon "Close" at bounding box center [1533, 75] width 13 height 13
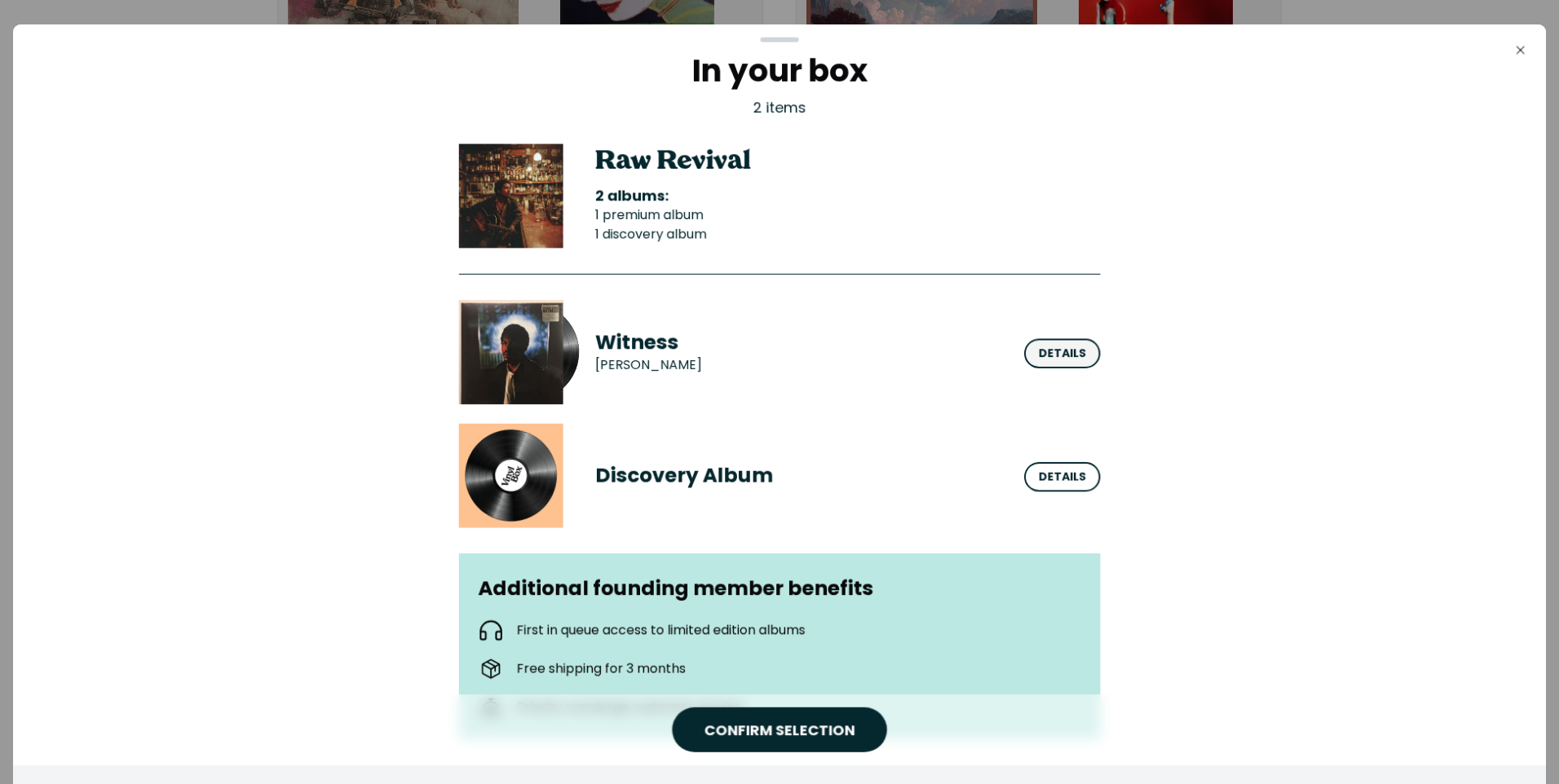
click at [1062, 357] on div "Details" at bounding box center [1062, 354] width 47 height 17
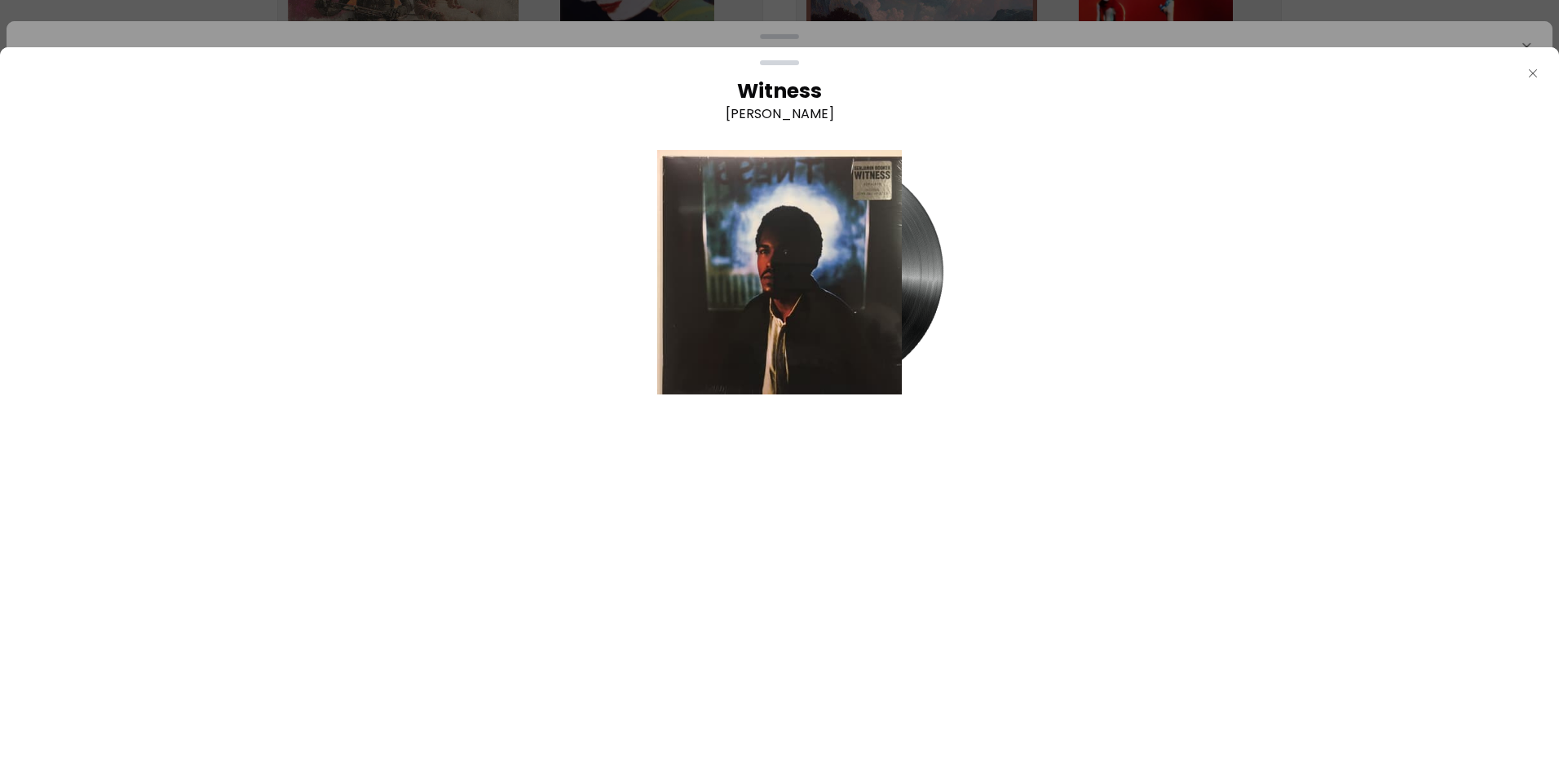
click at [1530, 78] on icon "Close" at bounding box center [1533, 74] width 13 height 13
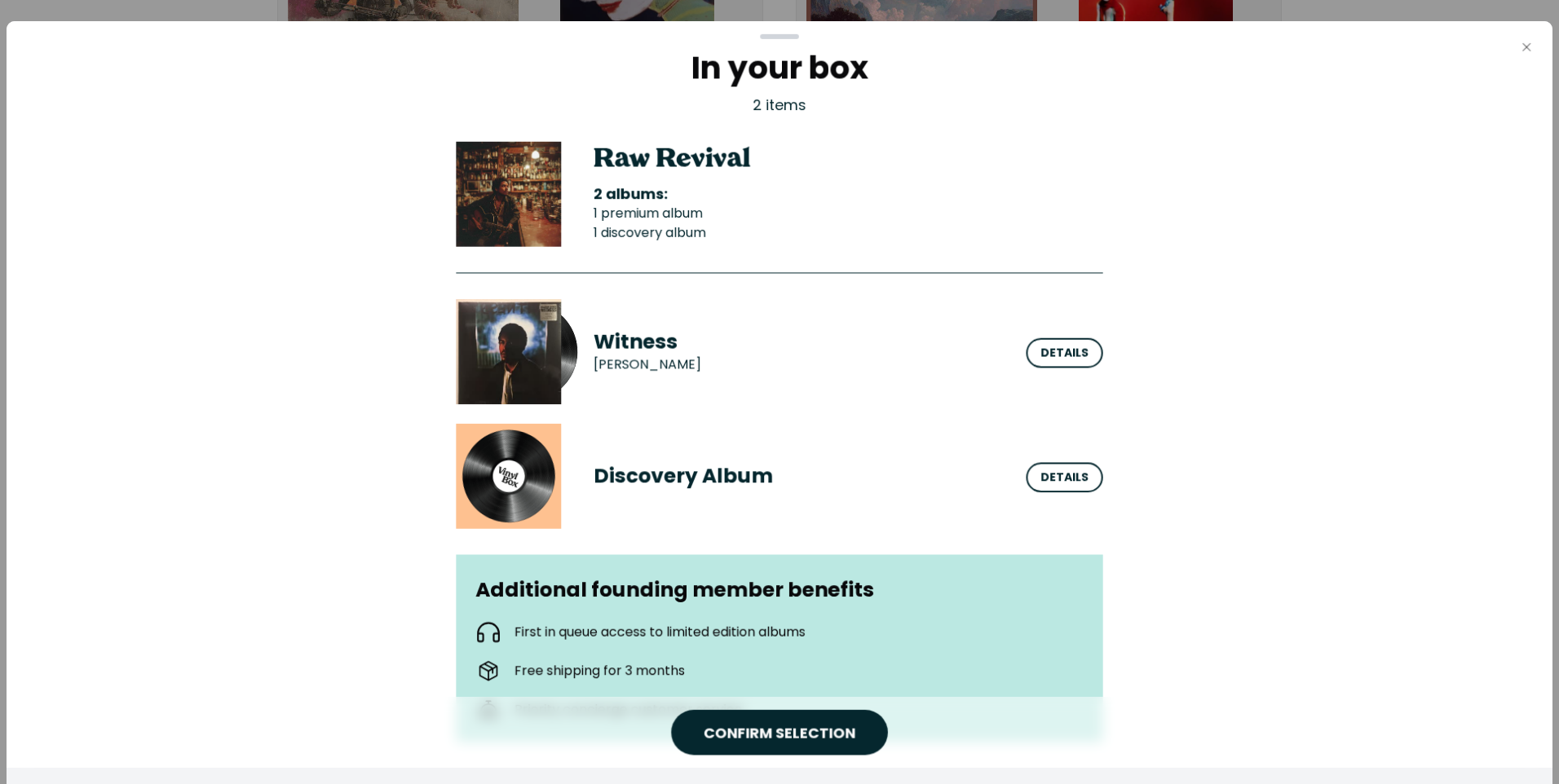
click at [1525, 46] on icon "button" at bounding box center [1526, 47] width 9 height 9
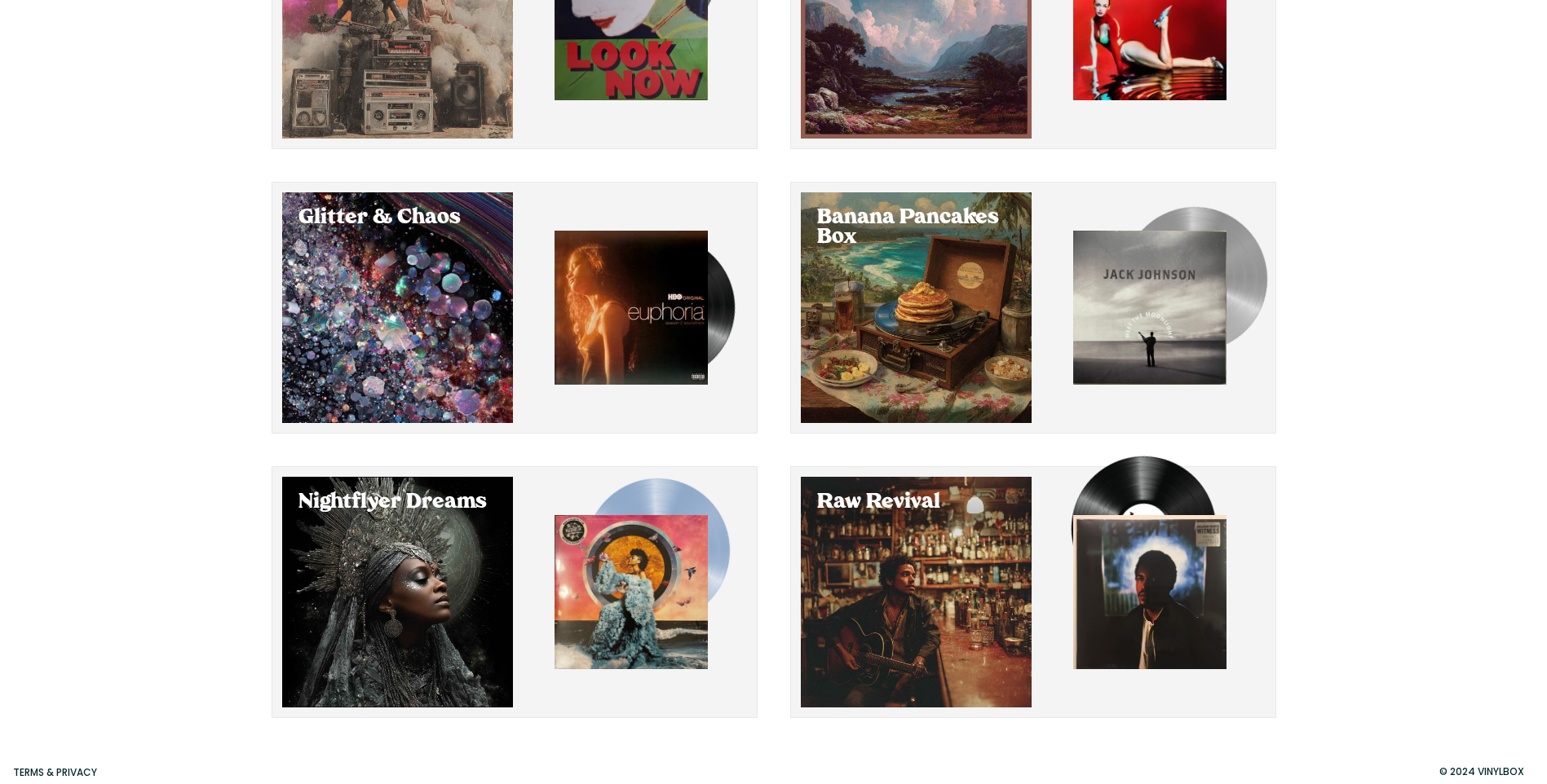
scroll to position [289, 0]
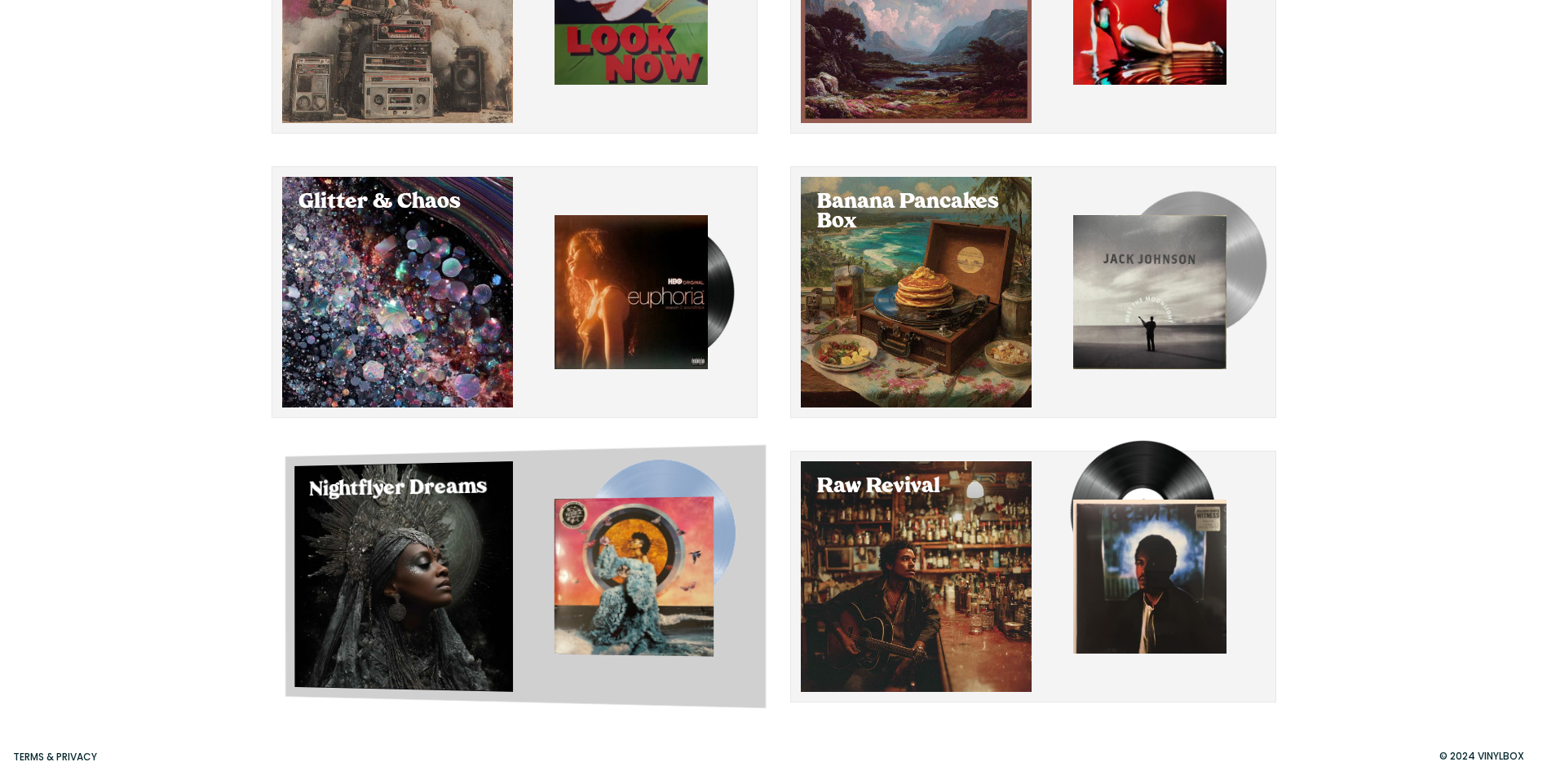
click at [378, 577] on div "Select Nightflyer Dreams" at bounding box center [403, 576] width 218 height 230
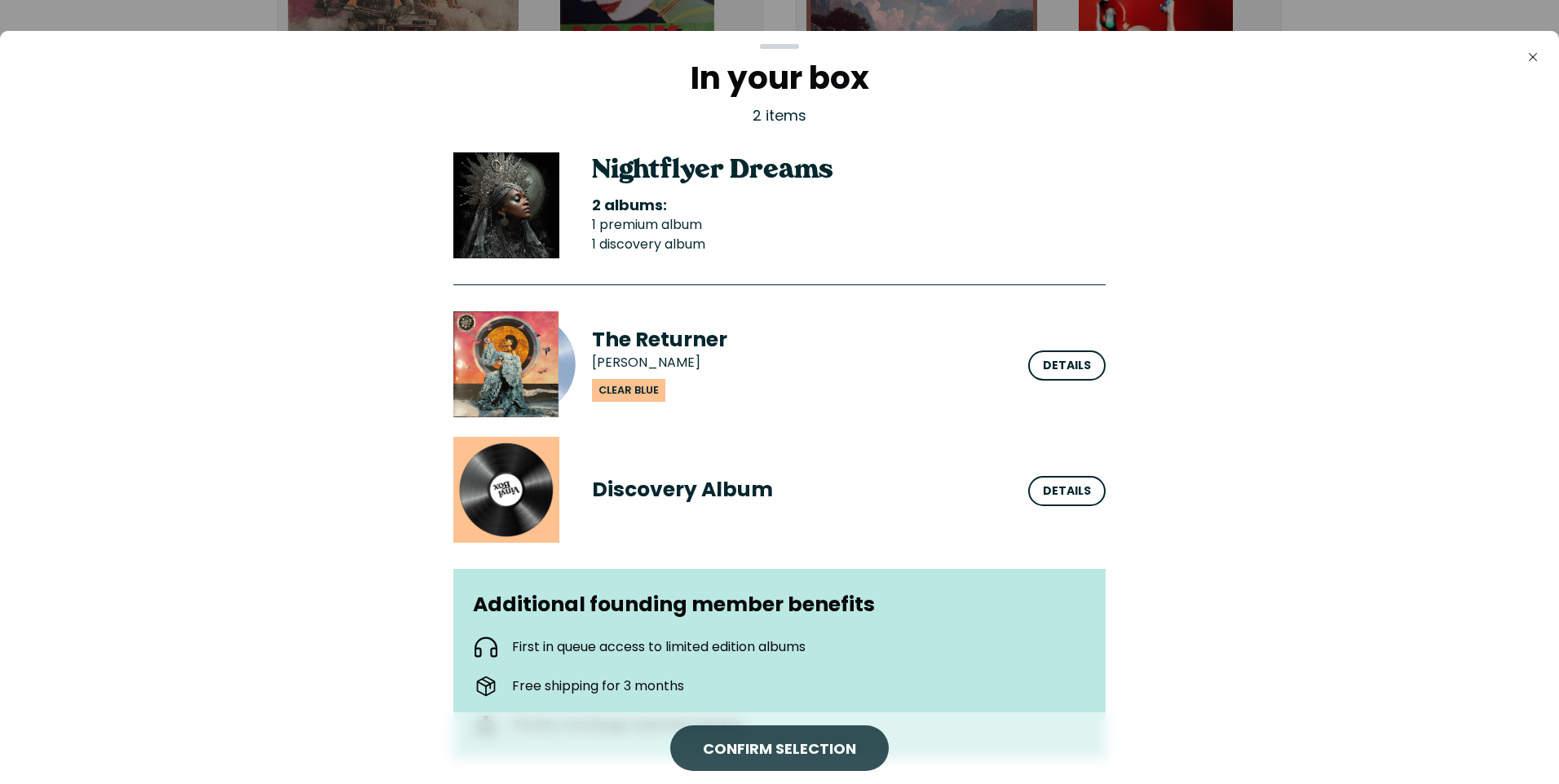
click at [706, 747] on span "CONFIRM SELECTION" at bounding box center [780, 749] width 154 height 22
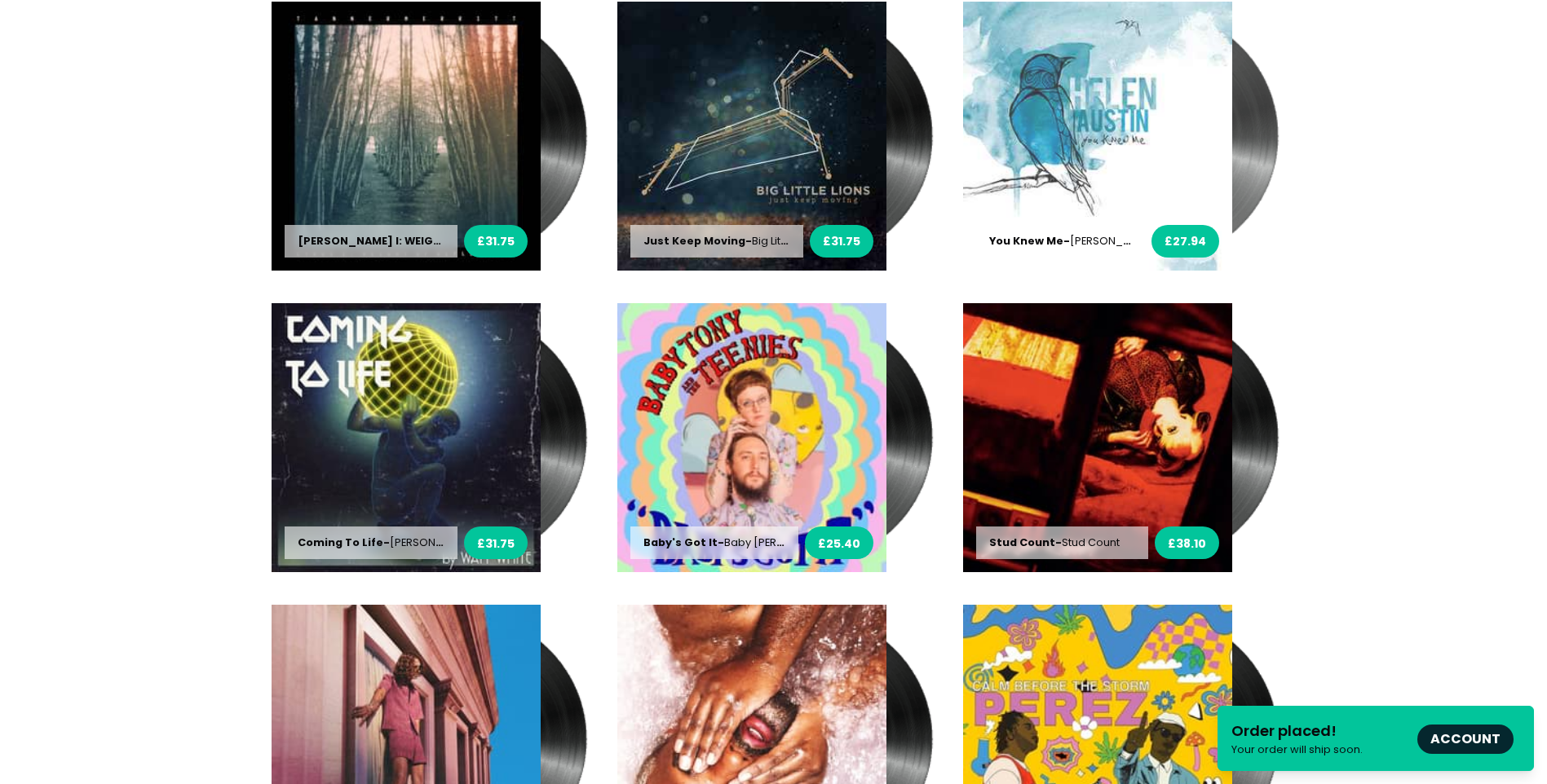
scroll to position [1141, 0]
